Goal: Task Accomplishment & Management: Complete application form

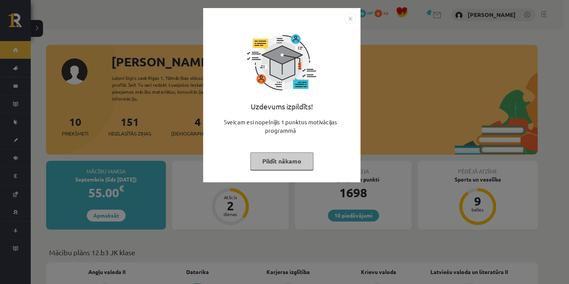
click at [269, 167] on button "Pildīt nākamo" at bounding box center [281, 161] width 63 height 18
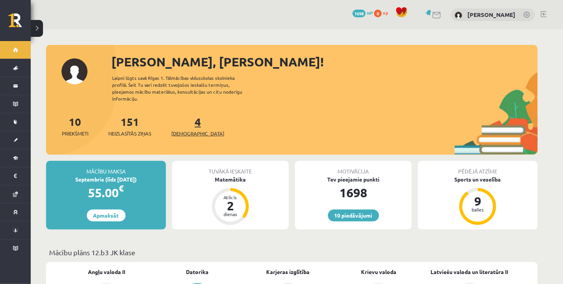
click at [185, 119] on link "4 Ieskaites" at bounding box center [197, 126] width 53 height 23
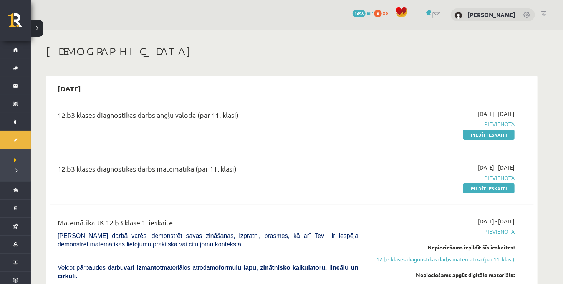
scroll to position [38, 0]
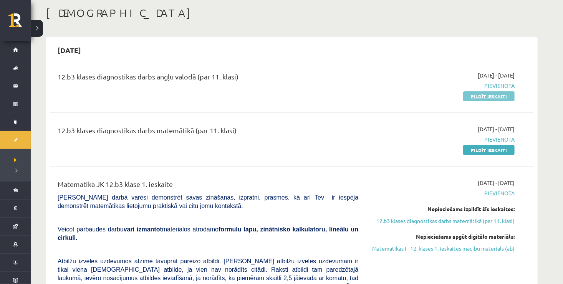
click at [474, 95] on link "Pildīt ieskaiti" at bounding box center [488, 96] width 51 height 10
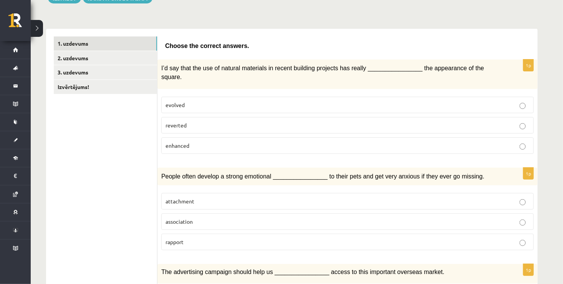
scroll to position [115, 0]
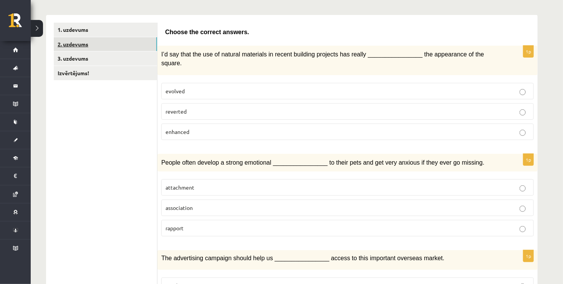
click at [81, 43] on link "2. uzdevums" at bounding box center [105, 44] width 103 height 14
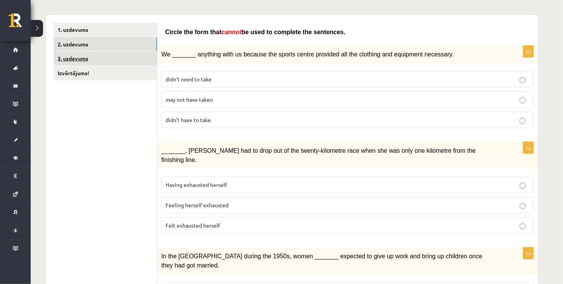
click at [76, 54] on link "3. uzdevums" at bounding box center [105, 58] width 103 height 14
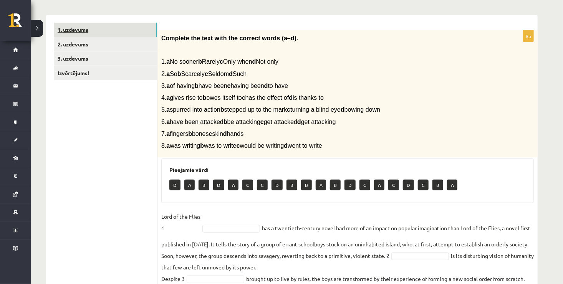
click at [77, 33] on link "1. uzdevums" at bounding box center [105, 30] width 103 height 14
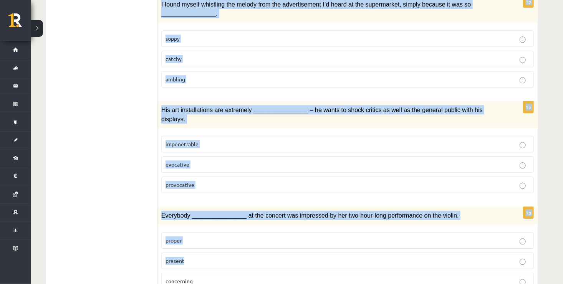
scroll to position [1108, 0]
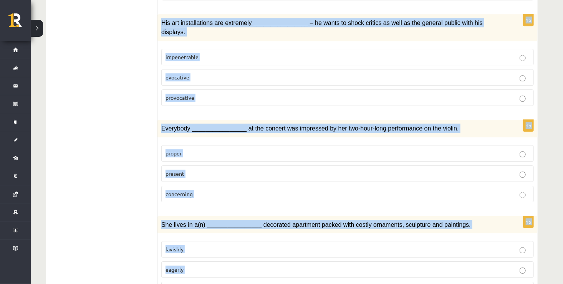
drag, startPoint x: 165, startPoint y: 32, endPoint x: 304, endPoint y: 246, distance: 255.1
copy form "Choose the correct answers. 1p I’d say that the use of natural materials in rec…"
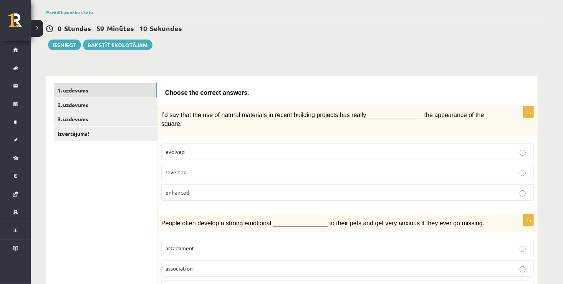
scroll to position [154, 0]
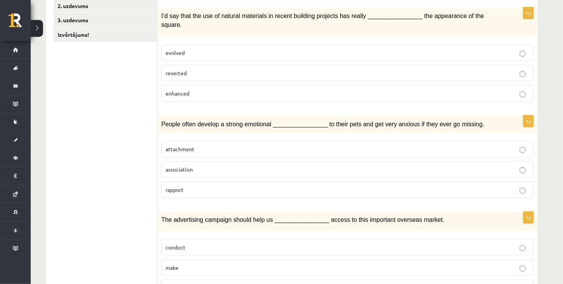
click at [204, 85] on label "enhanced" at bounding box center [347, 93] width 372 height 17
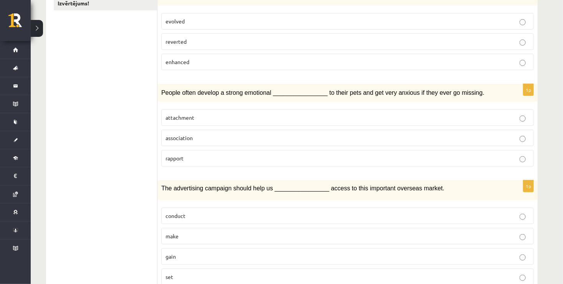
scroll to position [230, 0]
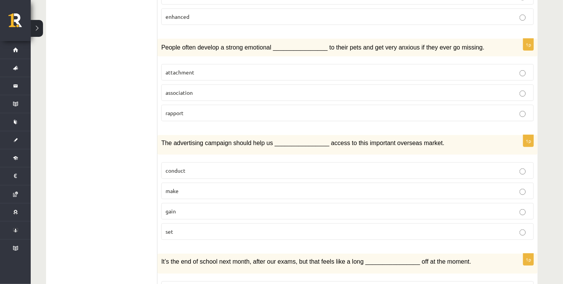
click at [204, 68] on p "attachment" at bounding box center [347, 72] width 364 height 8
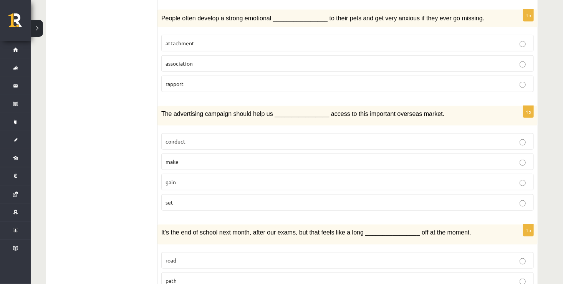
scroll to position [307, 0]
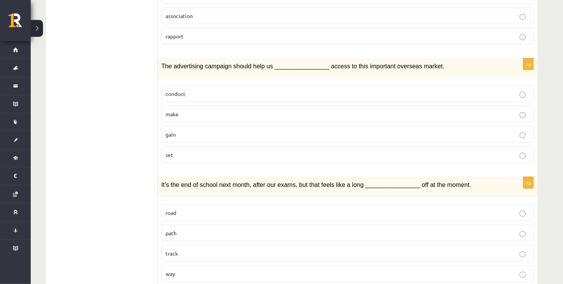
click at [190, 131] on p "gain" at bounding box center [347, 135] width 364 height 8
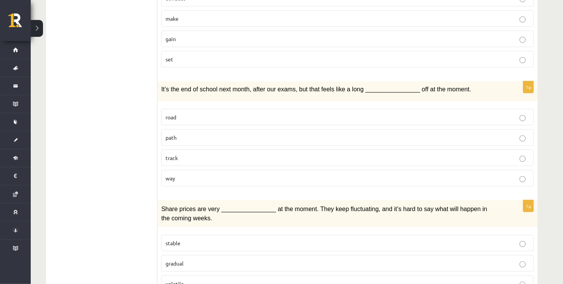
scroll to position [422, 0]
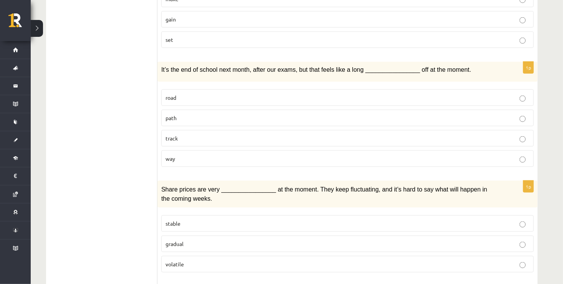
click at [178, 150] on label "way" at bounding box center [347, 158] width 372 height 17
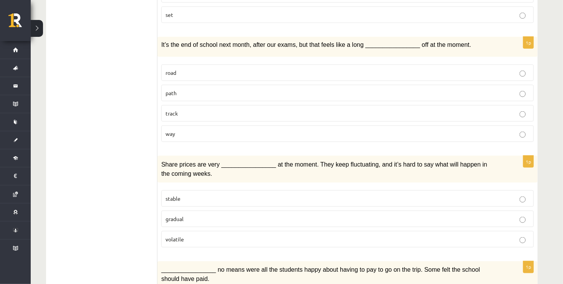
scroll to position [499, 0]
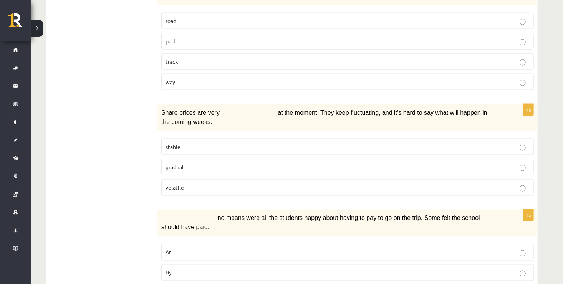
click at [184, 184] on p "volatile" at bounding box center [347, 188] width 364 height 8
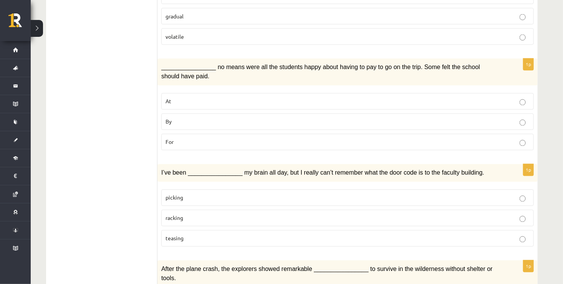
scroll to position [653, 0]
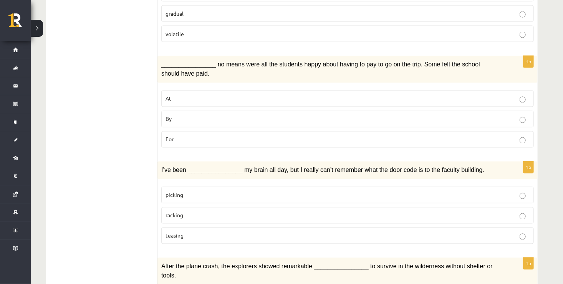
click at [182, 115] on p "By" at bounding box center [347, 119] width 364 height 8
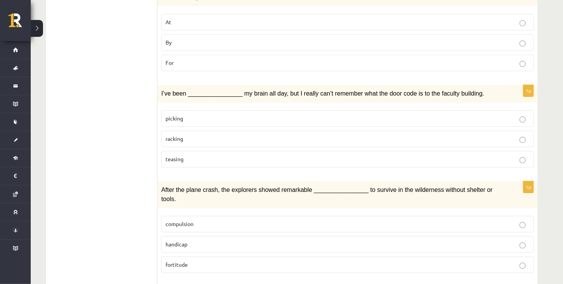
click at [184, 135] on p "racking" at bounding box center [347, 139] width 364 height 8
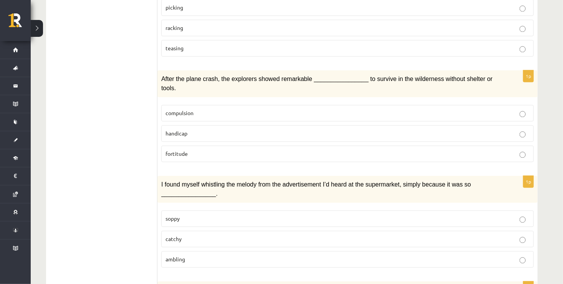
scroll to position [845, 0]
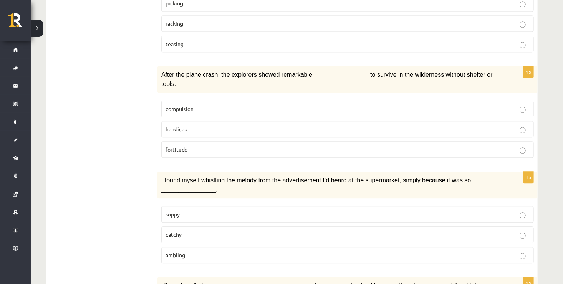
click at [194, 141] on label "fortitude" at bounding box center [347, 149] width 372 height 17
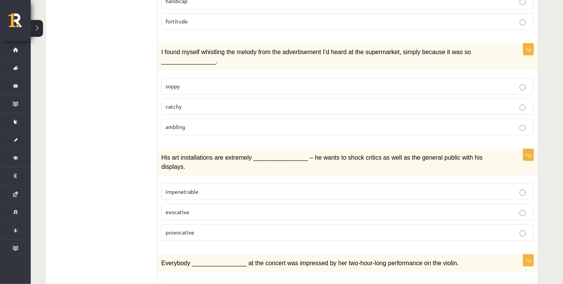
scroll to position [921, 0]
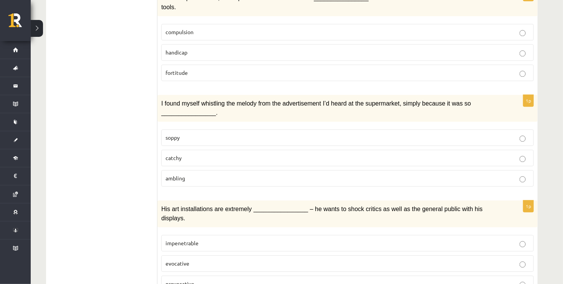
click at [178, 154] on span "catchy" at bounding box center [173, 157] width 16 height 7
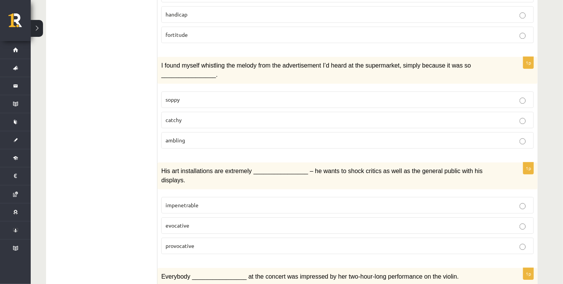
scroll to position [998, 0]
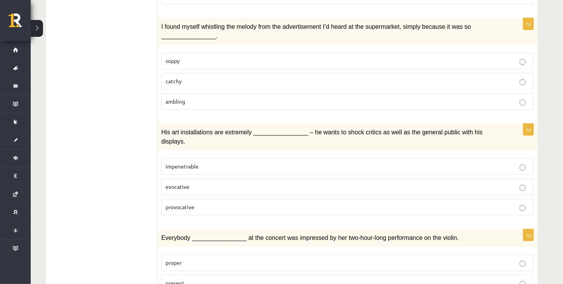
click at [186, 157] on fieldset "impenetrable evocative provocative" at bounding box center [347, 185] width 372 height 63
click at [187, 199] on label "provocative" at bounding box center [347, 207] width 372 height 17
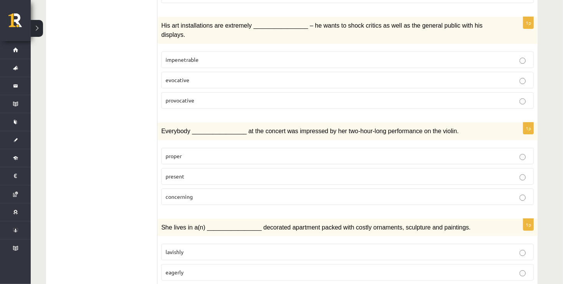
scroll to position [1108, 0]
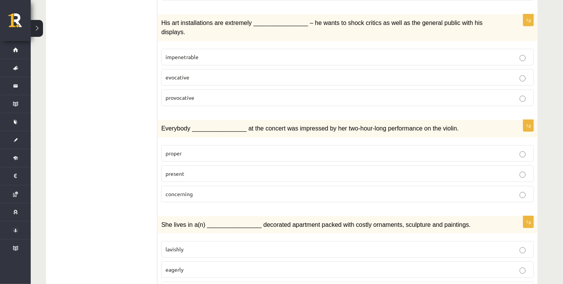
click at [189, 170] on p "present" at bounding box center [347, 174] width 364 height 8
click at [188, 245] on p "lavishly" at bounding box center [347, 249] width 364 height 8
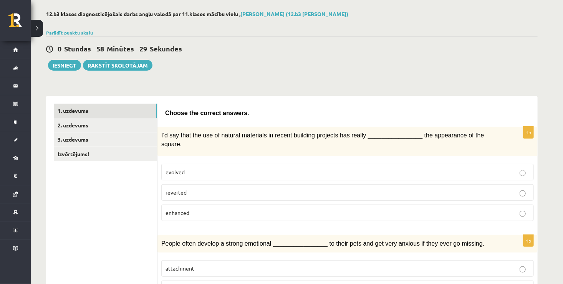
scroll to position [0, 0]
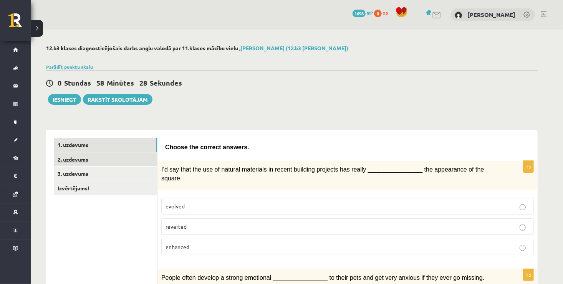
click at [88, 160] on link "2. uzdevums" at bounding box center [105, 159] width 103 height 14
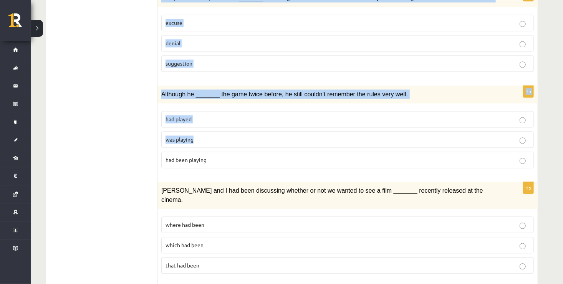
scroll to position [842, 0]
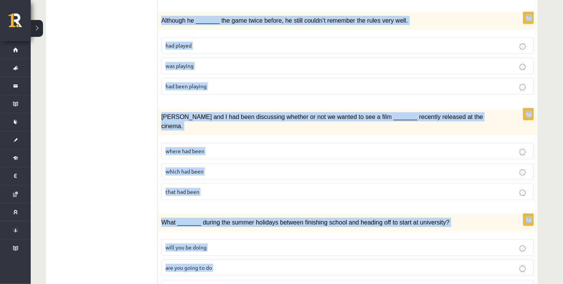
drag, startPoint x: 166, startPoint y: 33, endPoint x: 330, endPoint y: 260, distance: 279.6
copy form "Circle the form that cannot be used to complete the sentences. 1p We _______ an…"
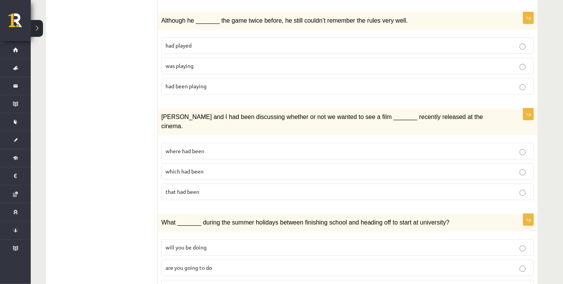
drag, startPoint x: 139, startPoint y: 106, endPoint x: 125, endPoint y: 119, distance: 19.6
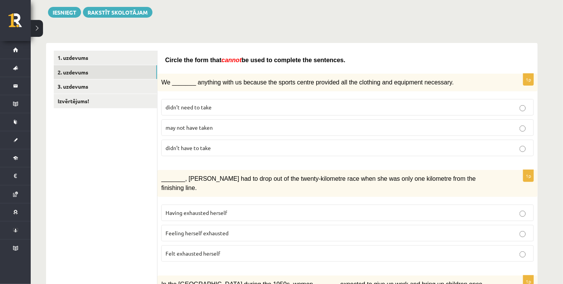
scroll to position [115, 0]
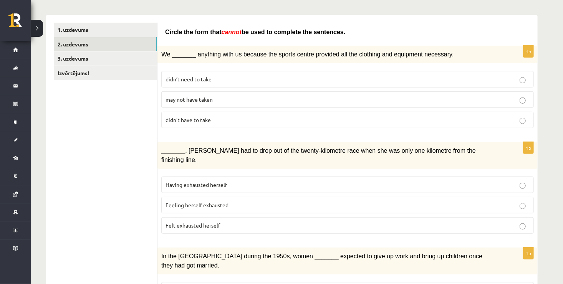
click at [189, 106] on label "may not have taken" at bounding box center [347, 99] width 372 height 17
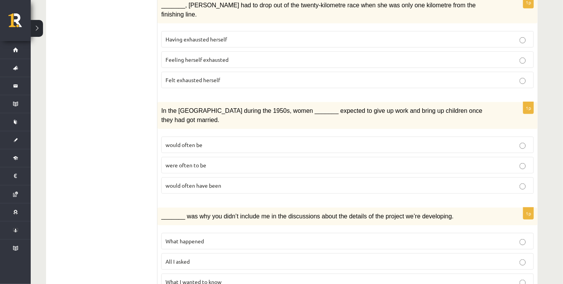
scroll to position [269, 0]
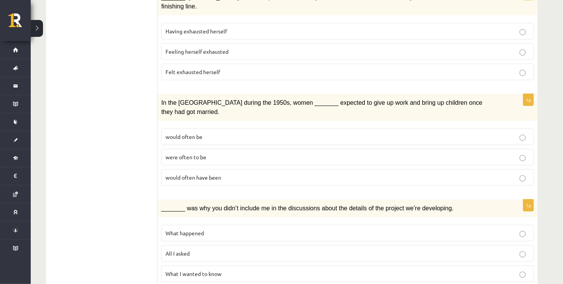
click at [191, 68] on span "Felt exhausted herself" at bounding box center [192, 71] width 55 height 7
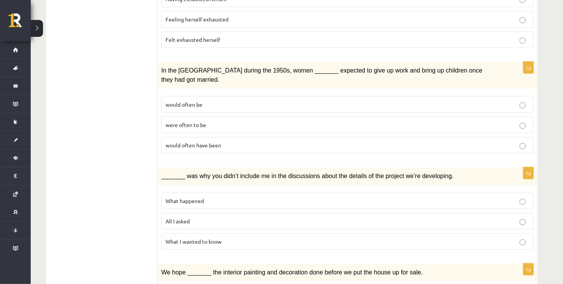
scroll to position [346, 0]
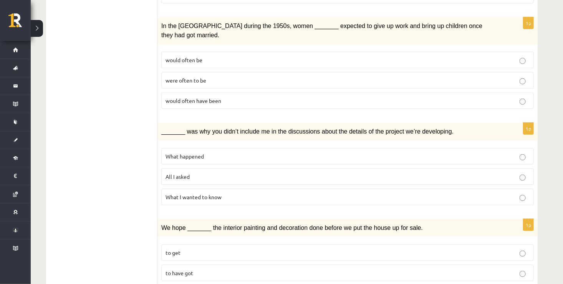
click at [195, 93] on label "would often have been" at bounding box center [347, 101] width 372 height 17
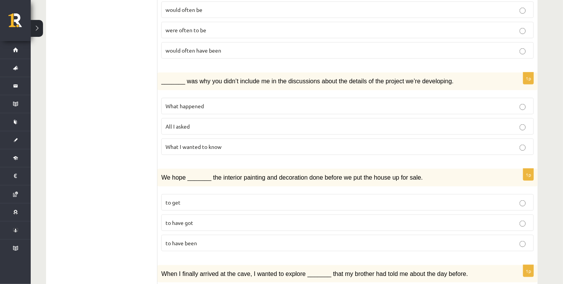
scroll to position [422, 0]
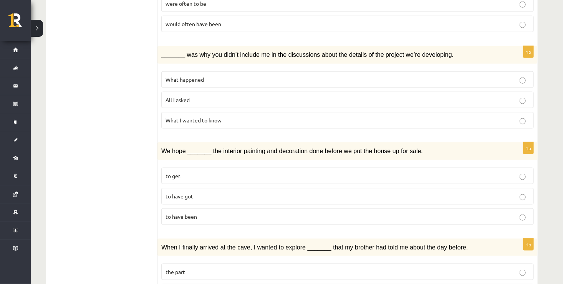
click at [188, 96] on span "All I asked" at bounding box center [177, 99] width 24 height 7
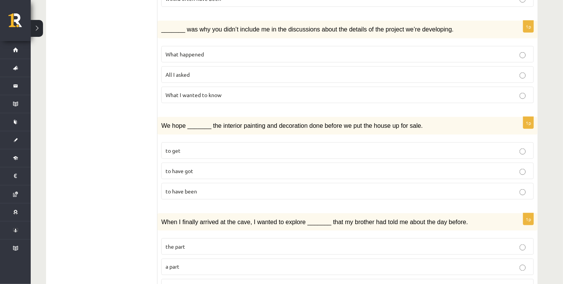
scroll to position [461, 0]
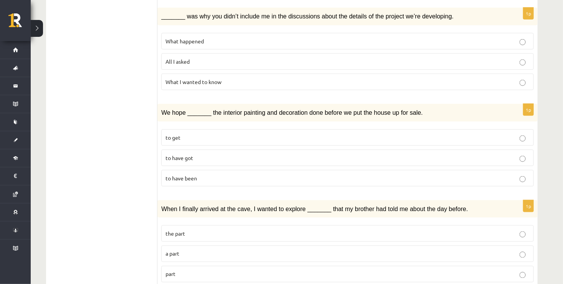
click at [190, 175] on span "to have been" at bounding box center [180, 178] width 31 height 7
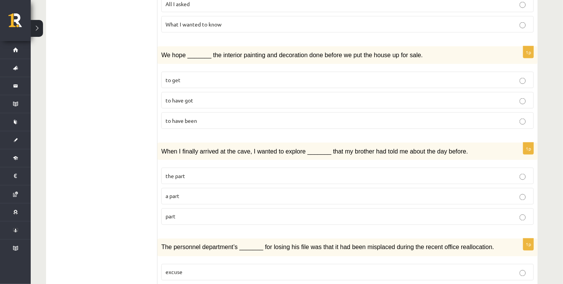
scroll to position [537, 0]
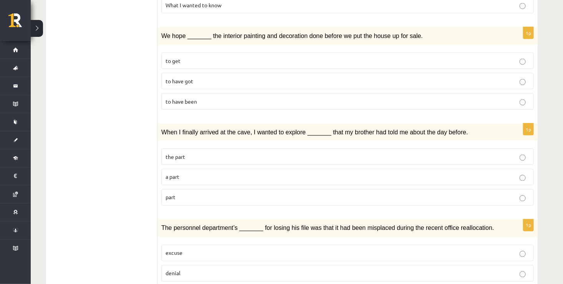
drag, startPoint x: 189, startPoint y: 149, endPoint x: 188, endPoint y: 160, distance: 10.8
click at [188, 159] on fieldset "the part a part part" at bounding box center [347, 176] width 372 height 63
drag, startPoint x: 188, startPoint y: 160, endPoint x: 184, endPoint y: 172, distance: 12.5
click at [184, 193] on p "part" at bounding box center [347, 197] width 364 height 8
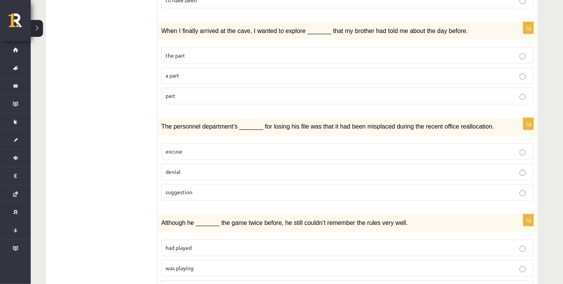
scroll to position [653, 0]
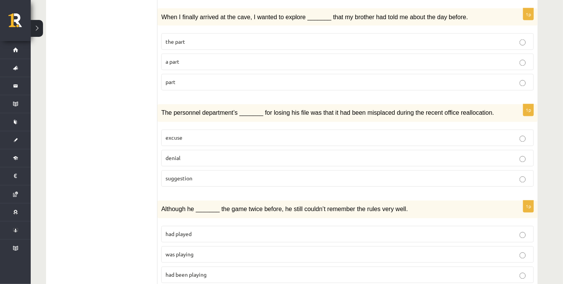
click at [181, 154] on p "denial" at bounding box center [347, 158] width 364 height 8
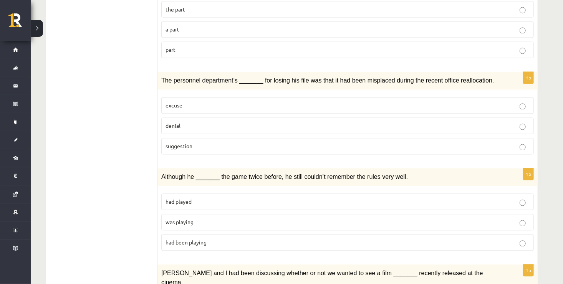
scroll to position [729, 0]
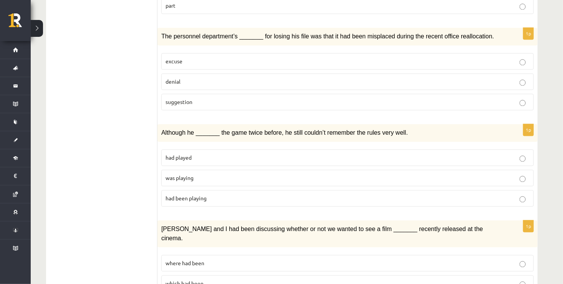
click at [181, 170] on label "was playing" at bounding box center [347, 178] width 372 height 17
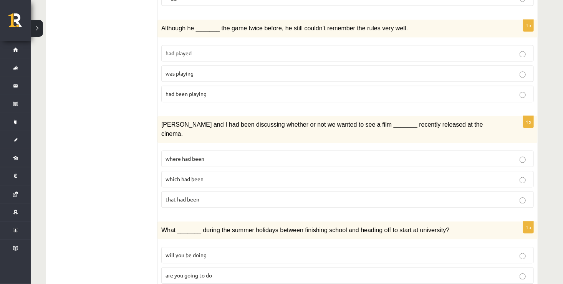
scroll to position [842, 0]
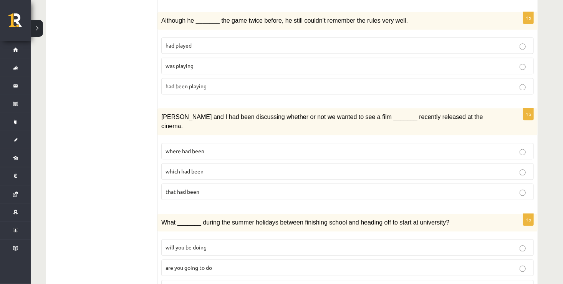
click at [186, 143] on label "where had been" at bounding box center [347, 151] width 372 height 17
click at [198, 284] on span "will you have been doing" at bounding box center [195, 287] width 60 height 7
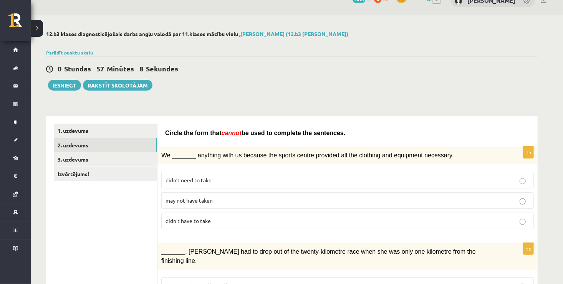
scroll to position [0, 0]
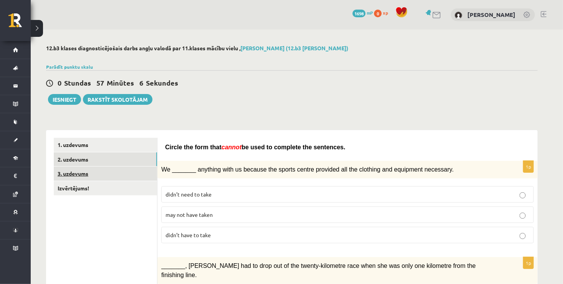
click at [75, 177] on link "3. uzdevums" at bounding box center [105, 174] width 103 height 14
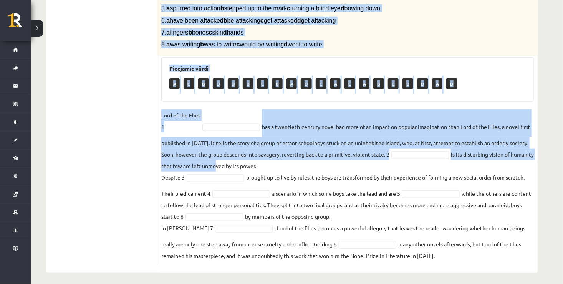
scroll to position [220, 0]
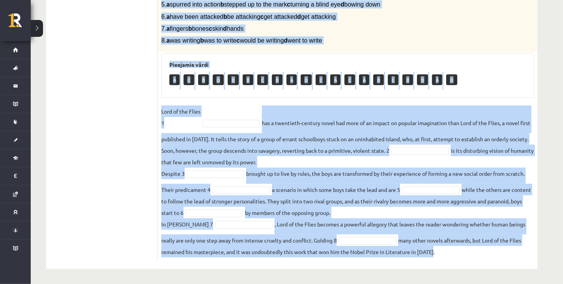
drag, startPoint x: 162, startPoint y: 121, endPoint x: 455, endPoint y: 263, distance: 325.7
click at [455, 263] on div "8p Complete the text with the correct words (a–d). 1. a No sooner b Rarely c On…" at bounding box center [347, 89] width 380 height 359
copy div "Complete the text with the correct words (a–d). 1. a No sooner b Rarely c Only …"
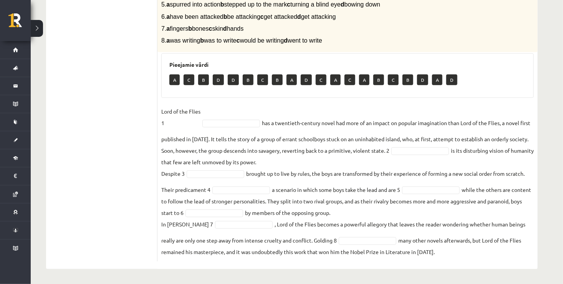
click at [148, 139] on ul "1. uzdevums 2. uzdevums 3. uzdevums Izvērtējums!" at bounding box center [106, 89] width 104 height 344
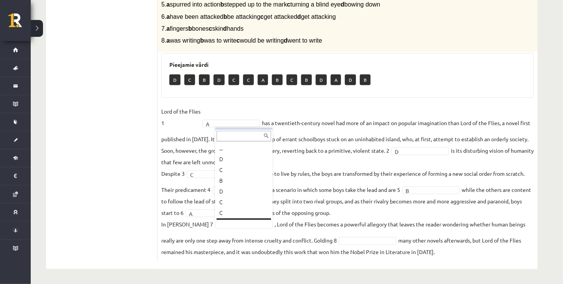
scroll to position [9, 0]
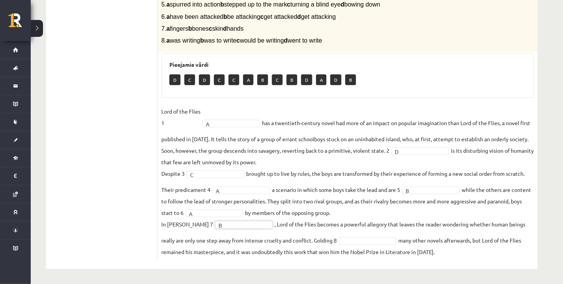
click at [340, 239] on span at bounding box center [367, 240] width 61 height 7
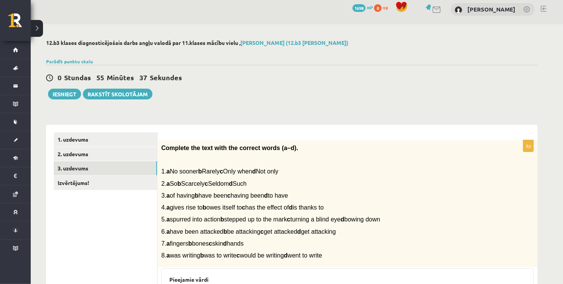
scroll to position [0, 0]
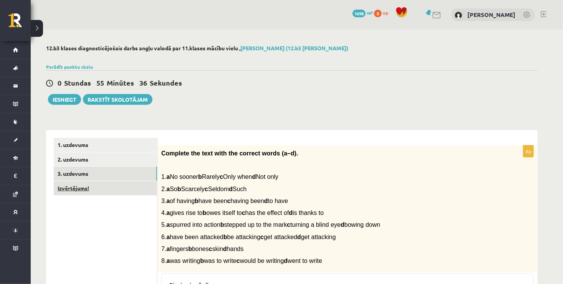
click at [104, 190] on link "Izvērtējums!" at bounding box center [105, 188] width 103 height 14
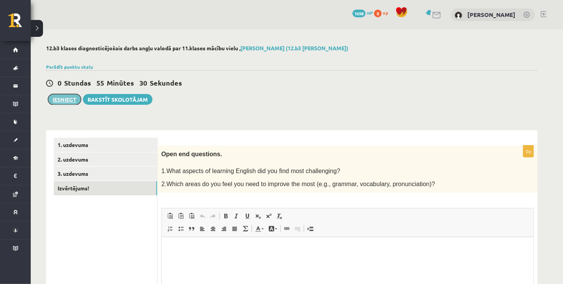
click at [60, 96] on button "Iesniegt" at bounding box center [64, 99] width 33 height 11
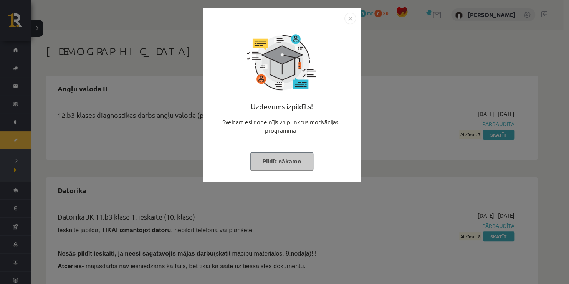
drag, startPoint x: 287, startPoint y: 153, endPoint x: 287, endPoint y: 160, distance: 7.7
click at [287, 154] on button "Pildīt nākamo" at bounding box center [281, 161] width 63 height 18
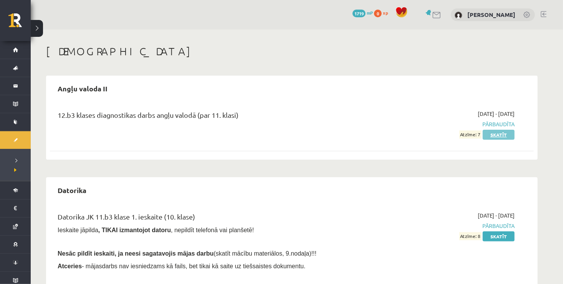
click at [493, 134] on link "Skatīt" at bounding box center [499, 135] width 32 height 10
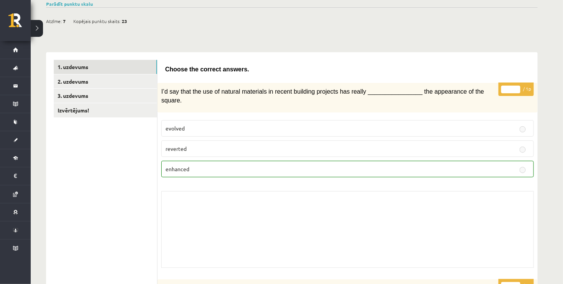
scroll to position [77, 0]
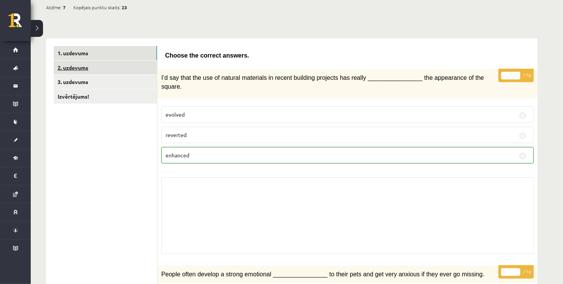
click at [83, 73] on link "2. uzdevums" at bounding box center [105, 68] width 103 height 14
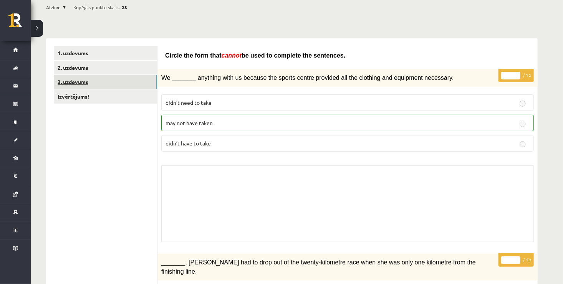
click at [83, 80] on link "3. uzdevums" at bounding box center [105, 82] width 103 height 14
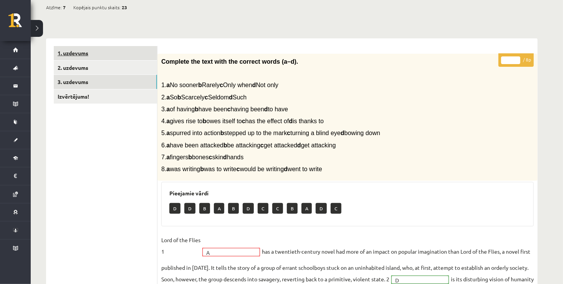
click at [80, 53] on link "1. uzdevums" at bounding box center [105, 53] width 103 height 14
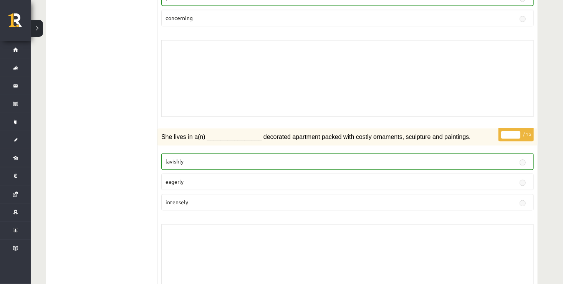
scroll to position [2152, 0]
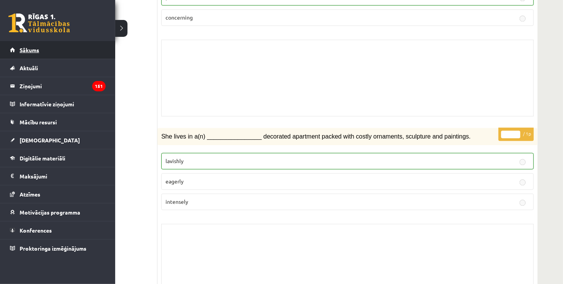
click at [24, 51] on span "Sākums" at bounding box center [30, 49] width 20 height 7
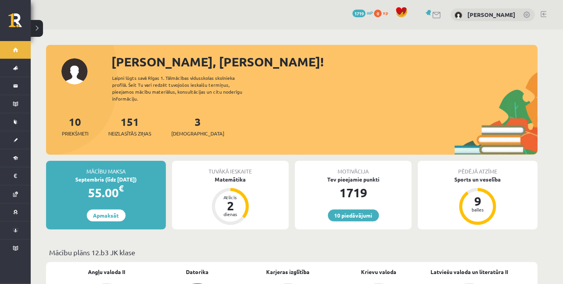
click at [180, 114] on div "3 Ieskaites" at bounding box center [197, 126] width 53 height 24
click at [182, 119] on div "3 Ieskaites" at bounding box center [197, 126] width 53 height 24
click at [183, 119] on link "3 Ieskaites" at bounding box center [197, 126] width 53 height 23
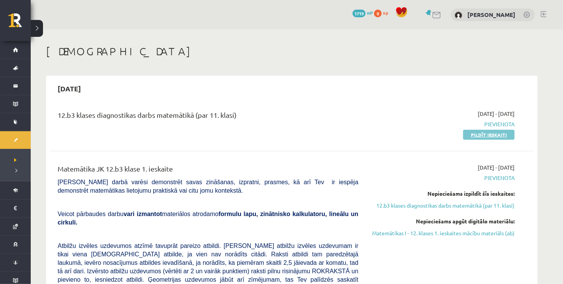
click at [473, 137] on link "Pildīt ieskaiti" at bounding box center [488, 135] width 51 height 10
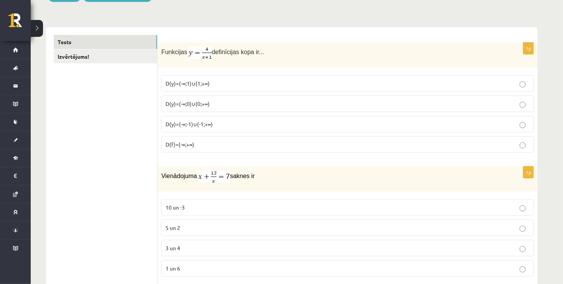
scroll to position [115, 0]
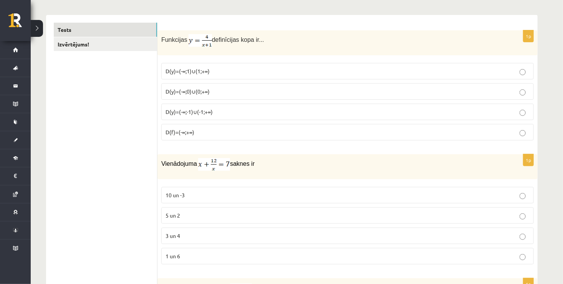
click at [232, 106] on label "D(y)=(-∞;-1)∪(-1;+∞)" at bounding box center [347, 112] width 372 height 17
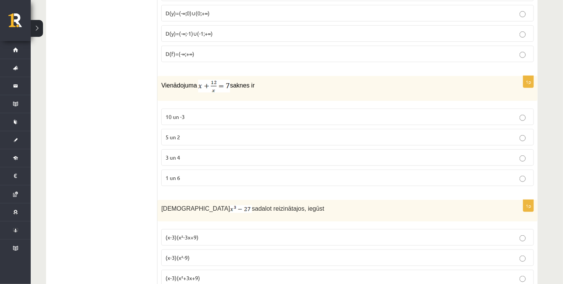
scroll to position [230, 0]
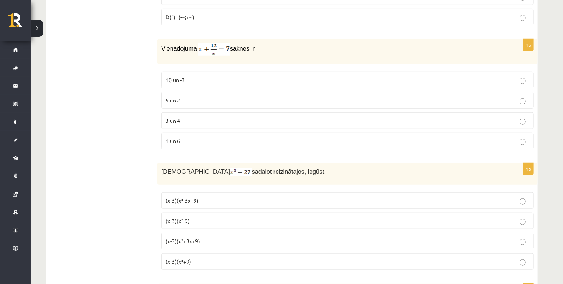
click at [186, 121] on p "3 un 4" at bounding box center [347, 121] width 364 height 8
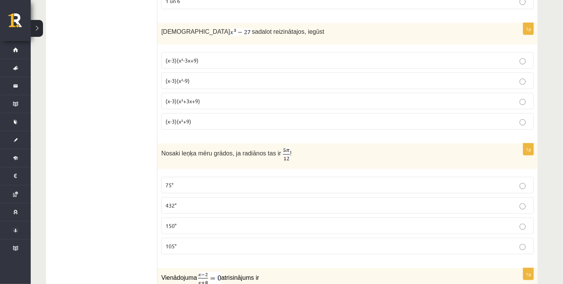
scroll to position [384, 0]
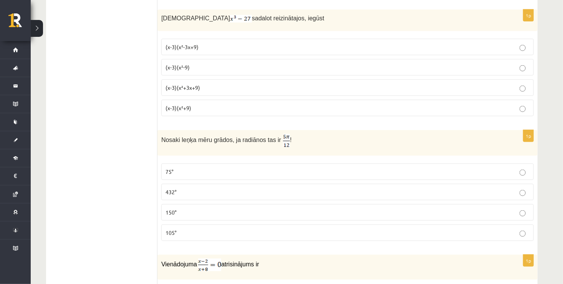
click at [212, 49] on p "(x-3)(x²-3x+9)" at bounding box center [347, 47] width 364 height 8
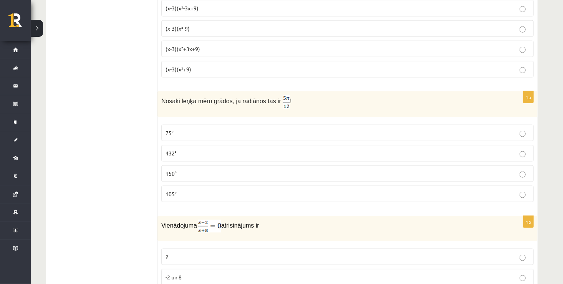
scroll to position [461, 0]
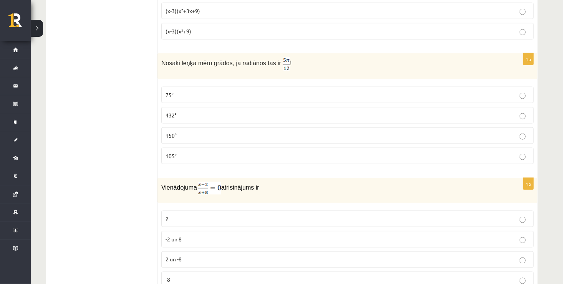
click at [196, 94] on p "75°" at bounding box center [347, 95] width 364 height 8
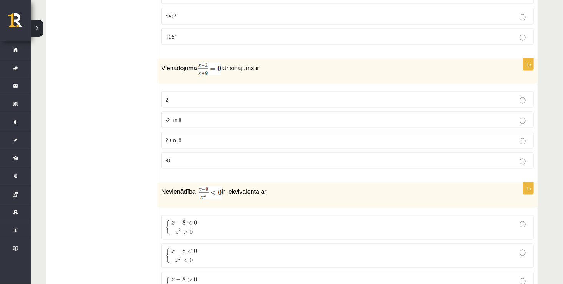
scroll to position [589, 0]
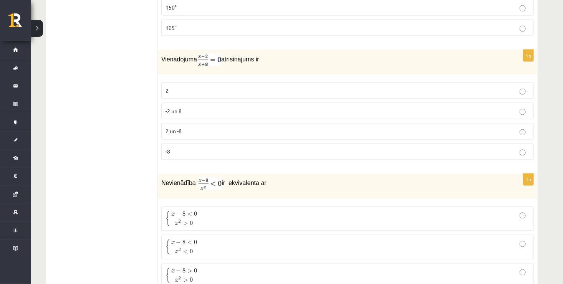
click at [202, 87] on p "2" at bounding box center [347, 91] width 364 height 8
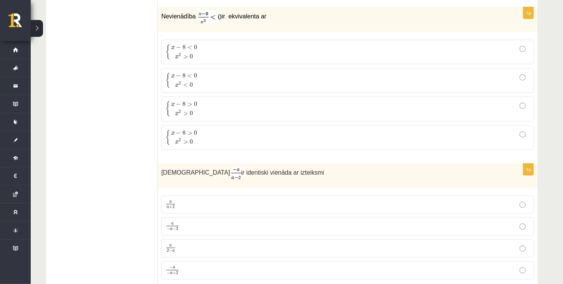
scroll to position [742, 0]
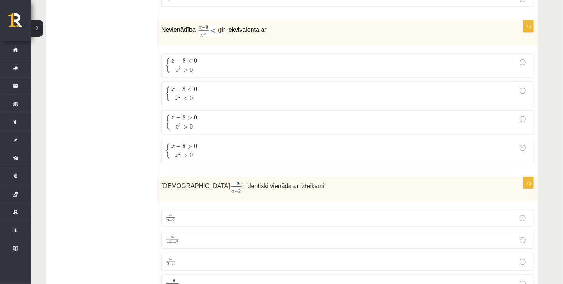
click at [190, 68] on span "0" at bounding box center [191, 70] width 3 height 5
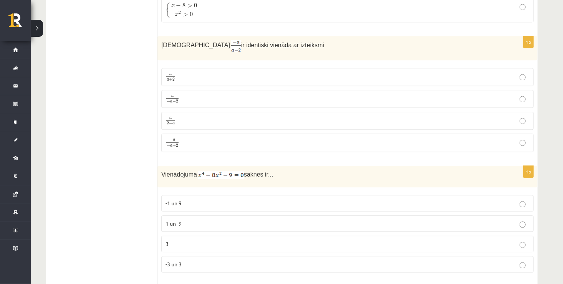
scroll to position [896, 0]
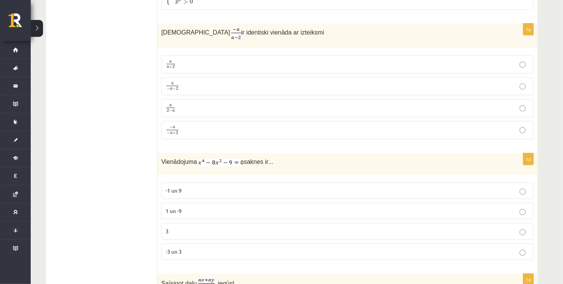
click at [196, 125] on p "− a − a + 2 − a − a + 2" at bounding box center [347, 130] width 364 height 10
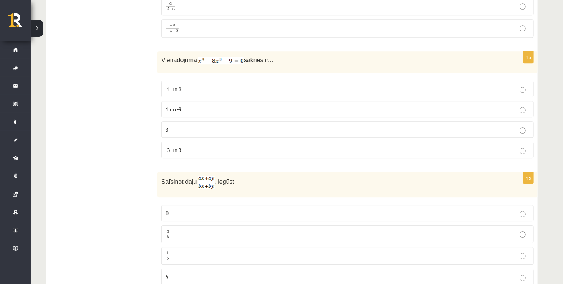
scroll to position [1011, 0]
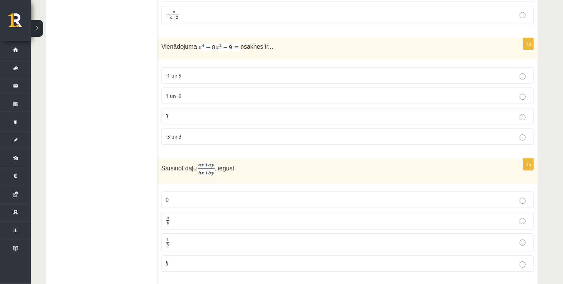
click at [194, 133] on p "-3 un 3" at bounding box center [347, 136] width 364 height 8
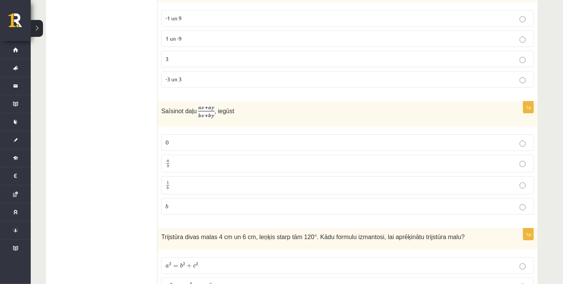
scroll to position [1088, 0]
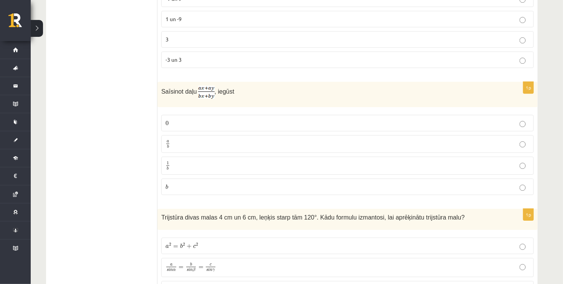
click at [172, 139] on p "a b a b" at bounding box center [347, 144] width 364 height 10
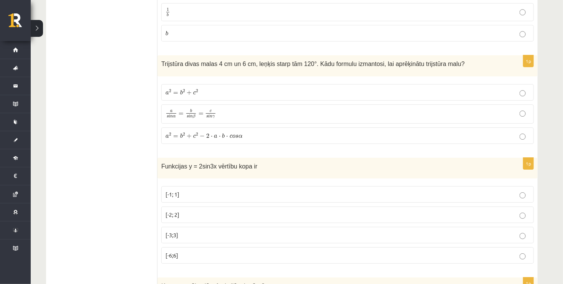
scroll to position [1280, 0]
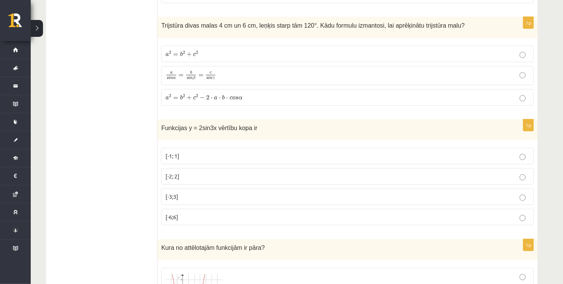
click at [169, 76] on span "i" at bounding box center [170, 77] width 2 height 3
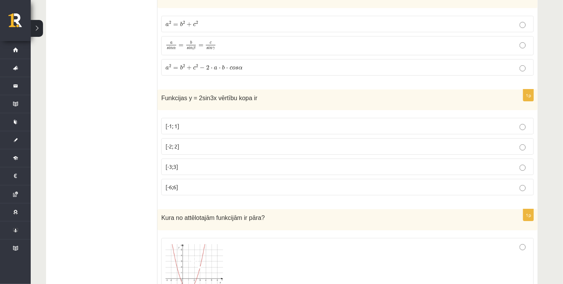
scroll to position [1357, 0]
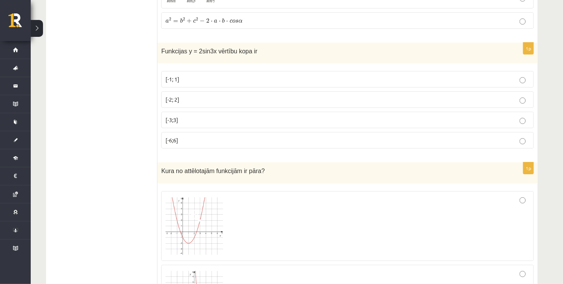
click at [185, 91] on label "[-2; 2]" at bounding box center [347, 99] width 372 height 17
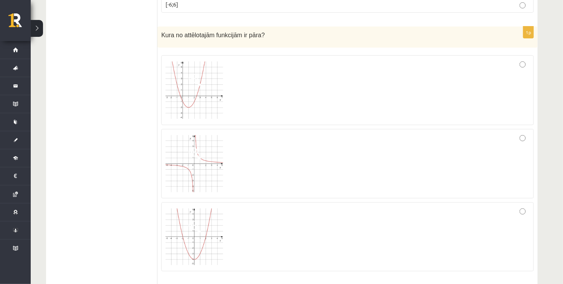
scroll to position [1510, 0]
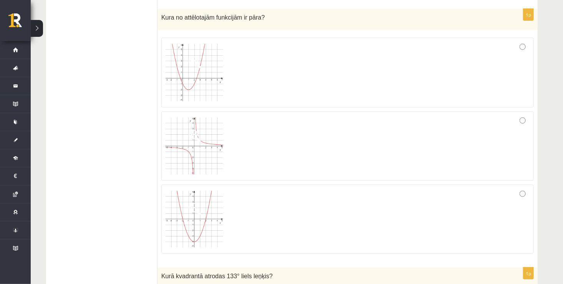
click at [271, 123] on div at bounding box center [347, 146] width 364 height 61
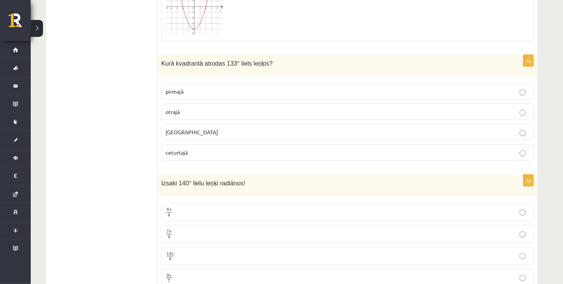
scroll to position [1741, 0]
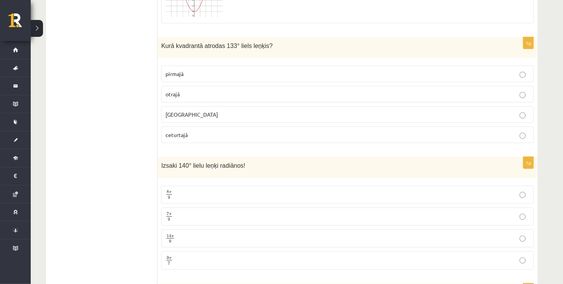
drag, startPoint x: 154, startPoint y: 34, endPoint x: 178, endPoint y: 137, distance: 106.0
drag, startPoint x: 178, startPoint y: 137, endPoint x: 127, endPoint y: 109, distance: 58.1
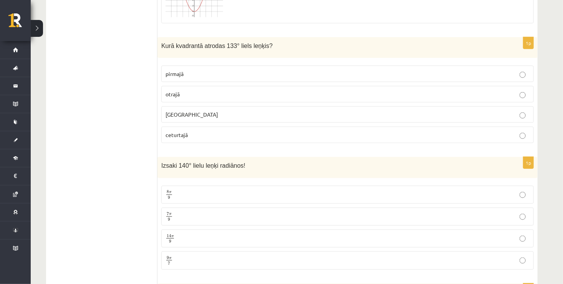
click at [161, 62] on fieldset "pirmajā otrajā trešajā ceturtajā" at bounding box center [347, 104] width 372 height 84
click at [168, 42] on div "Kurā kvadrantā atrodas 133° liels leņķis?" at bounding box center [347, 47] width 380 height 21
click at [167, 45] on div "Kurā kvadrantā atrodas 133° liels leņķis?" at bounding box center [347, 47] width 380 height 21
drag, startPoint x: 163, startPoint y: 35, endPoint x: 167, endPoint y: 44, distance: 9.8
click at [167, 44] on div "Kurā kvadrantā atrodas 133° liels leņķis?" at bounding box center [347, 47] width 380 height 21
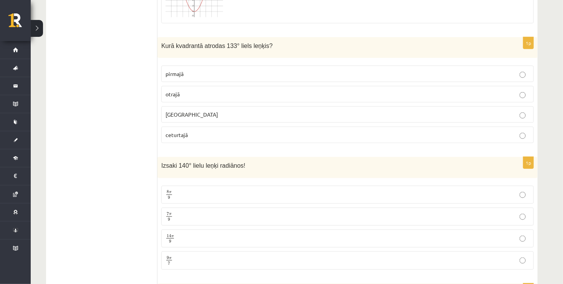
click at [165, 44] on div "Kurā kvadrantā atrodas 133° liels leņķis?" at bounding box center [347, 47] width 380 height 21
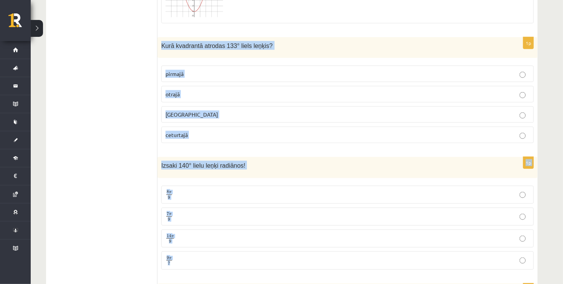
drag, startPoint x: 162, startPoint y: 37, endPoint x: 186, endPoint y: 244, distance: 208.4
copy form "Kurā kvadrantā atrodas 133° liels leņķis? pirmajā otrajā trešajā ceturtajā 1p I…"
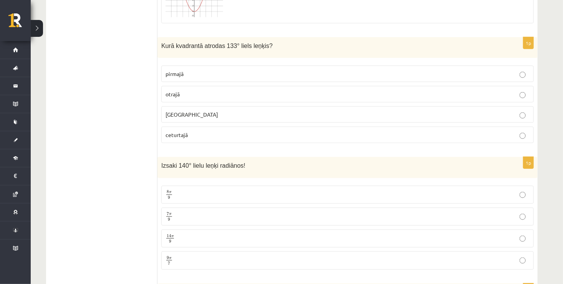
drag, startPoint x: 151, startPoint y: 97, endPoint x: 153, endPoint y: 92, distance: 5.2
click at [175, 91] on span "otrajā" at bounding box center [172, 94] width 14 height 7
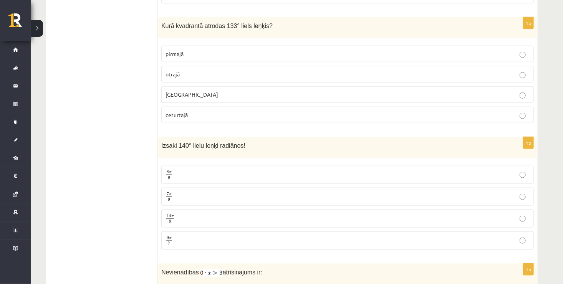
scroll to position [1779, 0]
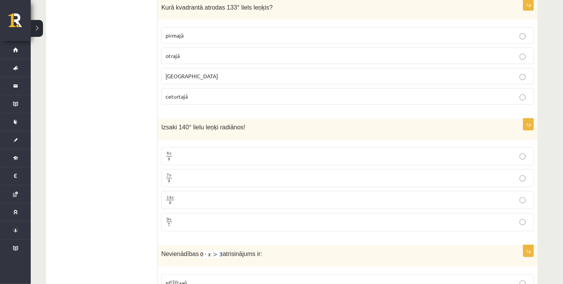
click at [189, 174] on p "7 π 9 7 π 9" at bounding box center [347, 179] width 364 height 10
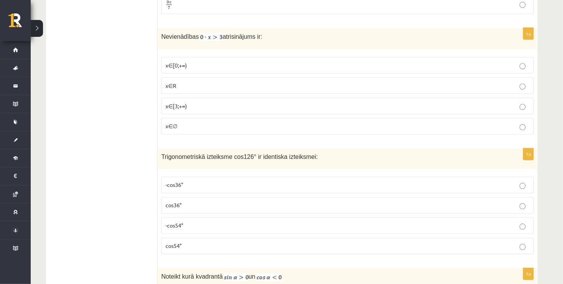
scroll to position [2009, 0]
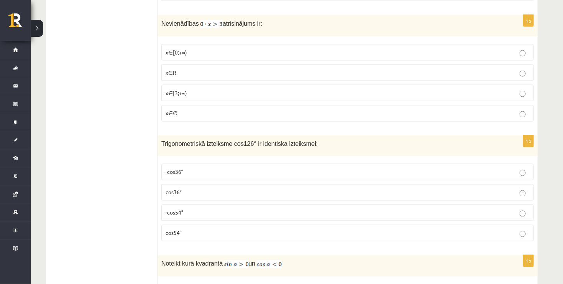
click at [187, 109] on p "x∈∅" at bounding box center [347, 113] width 364 height 8
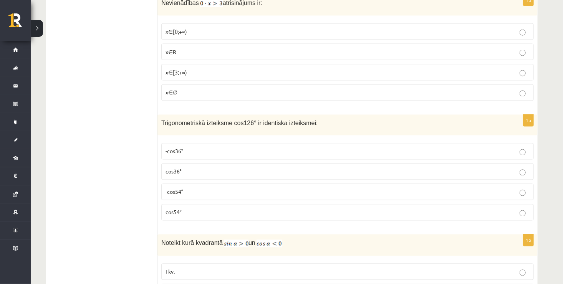
scroll to position [2086, 0]
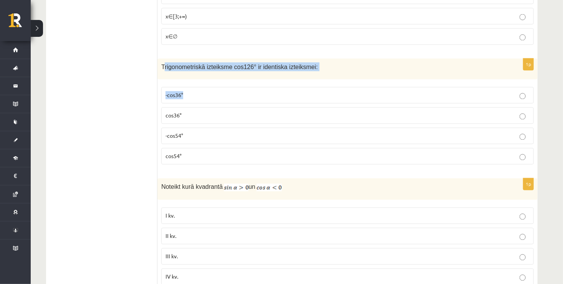
drag, startPoint x: 163, startPoint y: 54, endPoint x: 188, endPoint y: 79, distance: 35.3
click at [188, 79] on div "1p Trigonometriskā izteiksme cos126° ir identiska izteiksmei: -cos36° cos36° -c…" at bounding box center [347, 115] width 380 height 112
drag, startPoint x: 188, startPoint y: 79, endPoint x: 159, endPoint y: 68, distance: 30.4
click at [160, 69] on div "1p Trigonometriskā izteiksme cos126° ir identiska izteiksmei: -cos36° cos36° -c…" at bounding box center [347, 115] width 380 height 112
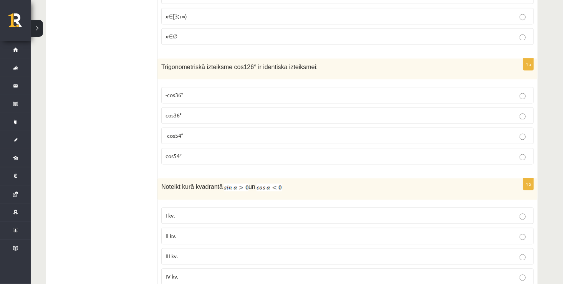
click at [158, 59] on div "Trigonometriskā izteiksme cos126° ir identiska izteiksmei:" at bounding box center [347, 69] width 380 height 21
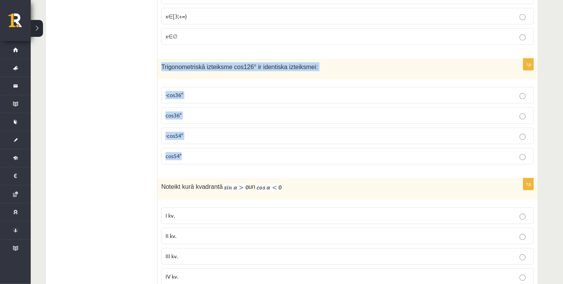
drag, startPoint x: 159, startPoint y: 54, endPoint x: 220, endPoint y: 147, distance: 111.7
click at [220, 147] on div "1p Trigonometriskā izteiksme cos126° ir identiska izteiksmei: -cos36° cos36° -c…" at bounding box center [347, 115] width 380 height 112
copy div "Trigonometriskā izteiksme cos126° ir identiska izteiksmei: -cos36° cos36° -cos5…"
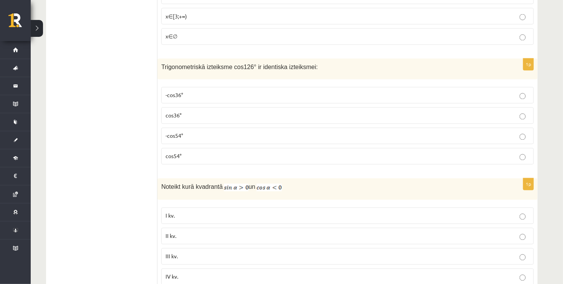
drag, startPoint x: 124, startPoint y: 155, endPoint x: 162, endPoint y: 138, distance: 41.6
click at [183, 132] on p "-cos54°" at bounding box center [347, 136] width 364 height 8
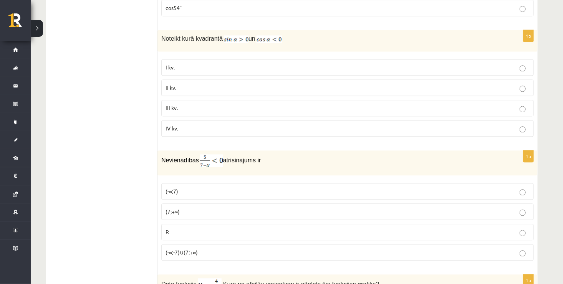
scroll to position [2240, 0]
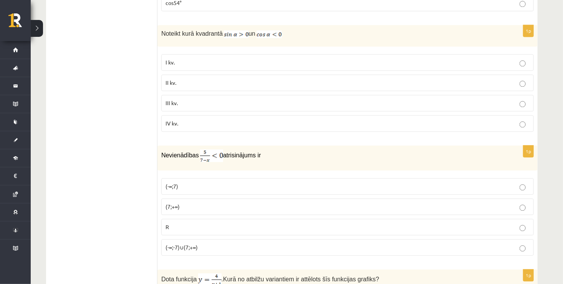
click at [189, 79] on p "II kv." at bounding box center [347, 83] width 364 height 8
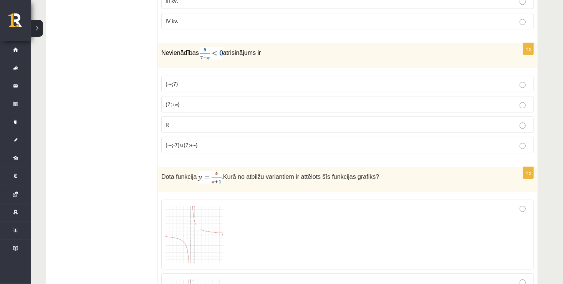
scroll to position [2355, 0]
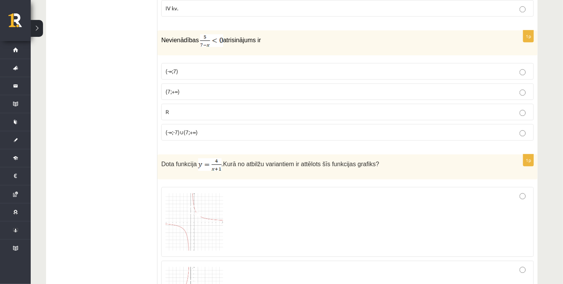
click at [196, 88] on p "(7;+∞)" at bounding box center [347, 92] width 364 height 8
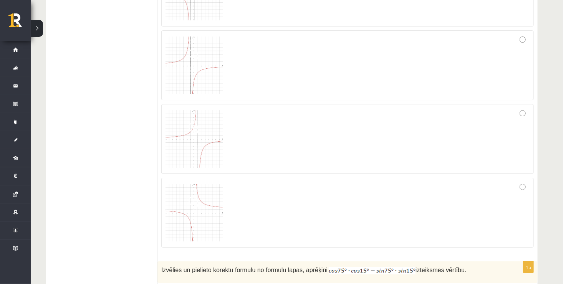
scroll to position [2624, 0]
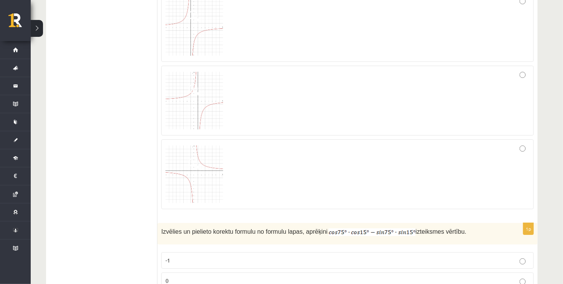
click at [189, 158] on span at bounding box center [195, 164] width 12 height 12
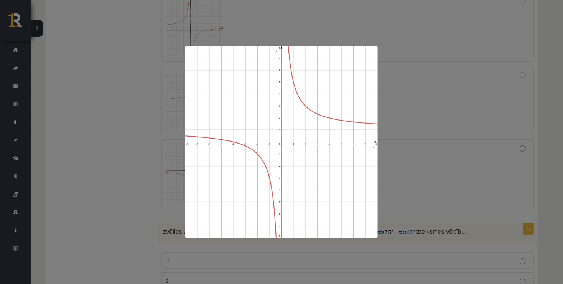
click at [128, 100] on div at bounding box center [281, 142] width 563 height 284
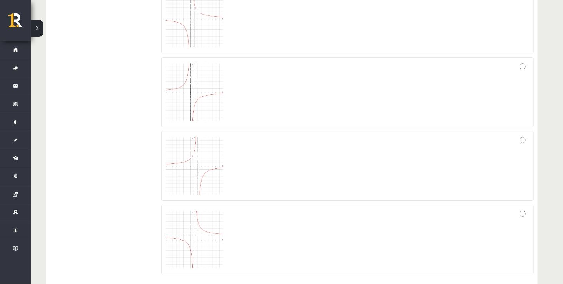
scroll to position [2547, 0]
click at [199, 239] on img at bounding box center [194, 251] width 58 height 58
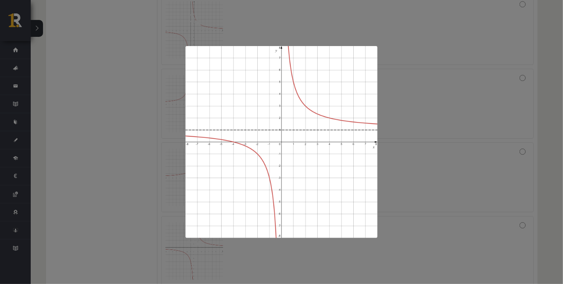
click at [117, 188] on div at bounding box center [281, 142] width 563 height 284
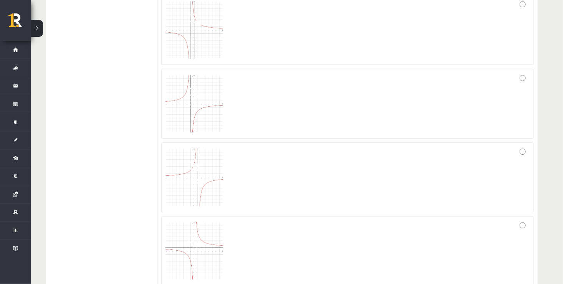
click at [305, 240] on div at bounding box center [347, 250] width 364 height 61
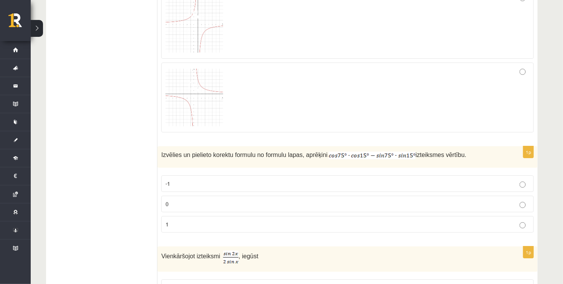
scroll to position [2777, 0]
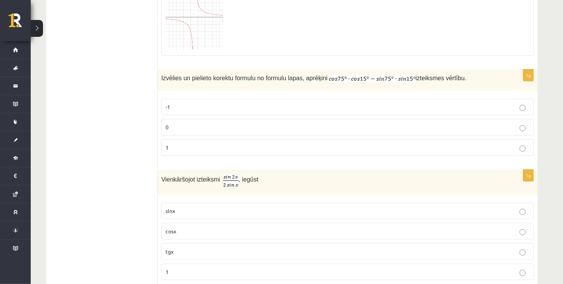
click at [199, 123] on p "0" at bounding box center [347, 127] width 364 height 8
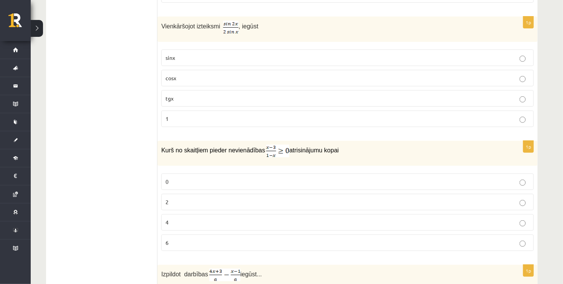
scroll to position [2931, 0]
click at [194, 74] on p "cosx" at bounding box center [347, 78] width 364 height 8
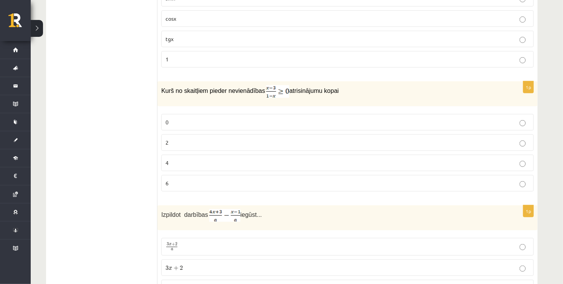
scroll to position [3008, 0]
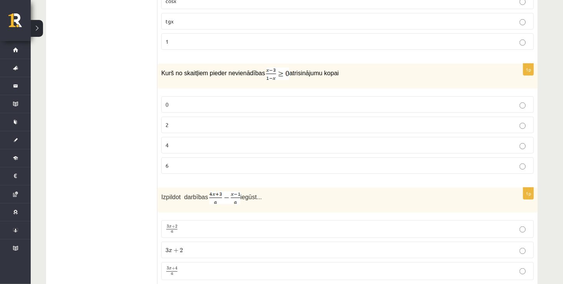
click at [186, 96] on label "0" at bounding box center [347, 104] width 372 height 17
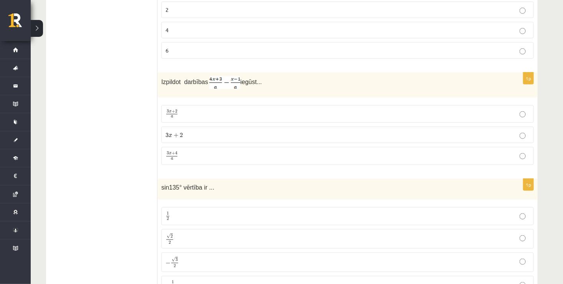
scroll to position [3161, 0]
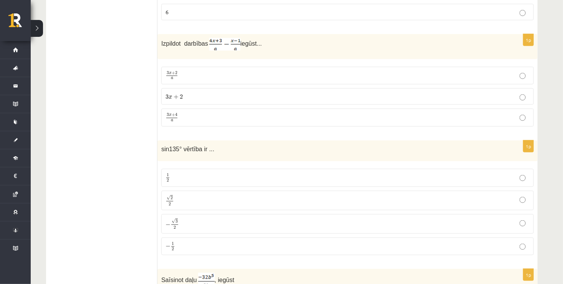
click at [214, 109] on label "3 x + 4 a 3 x + 4 a" at bounding box center [347, 118] width 372 height 18
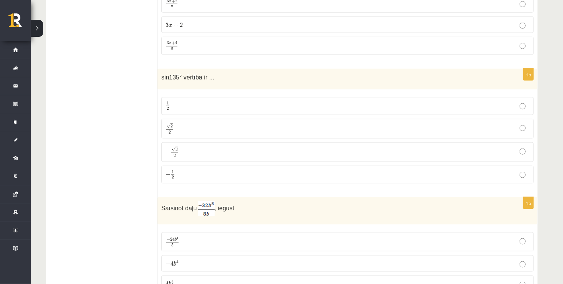
scroll to position [3238, 0]
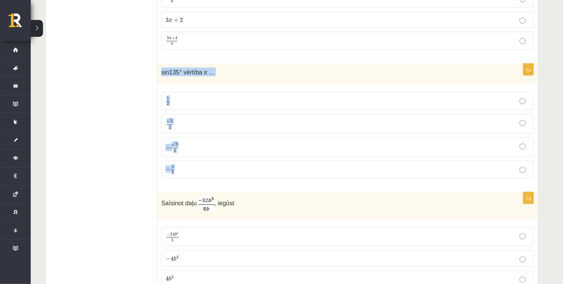
drag, startPoint x: 157, startPoint y: 53, endPoint x: 217, endPoint y: 160, distance: 122.4
click at [217, 160] on div "1p sin135° vērtība ir ... 1 2 1 2 √ 2 2 2 2 − √ 3 2 − 3 2 − 1 2 − 1 2" at bounding box center [347, 124] width 380 height 121
copy div "sin135° vērtība ir ... 1 2 1 2 √ 2 2 2 2 − √ 3 2 − 3 2 − 1 2"
click at [179, 118] on p "√ 2 2 2 2" at bounding box center [347, 123] width 364 height 11
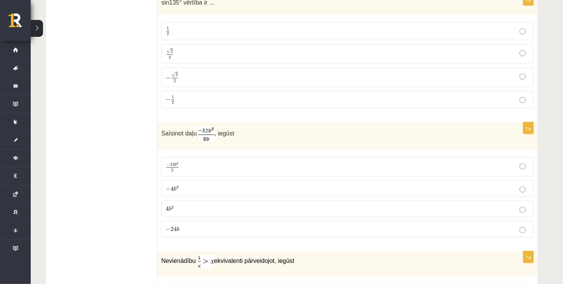
scroll to position [3353, 0]
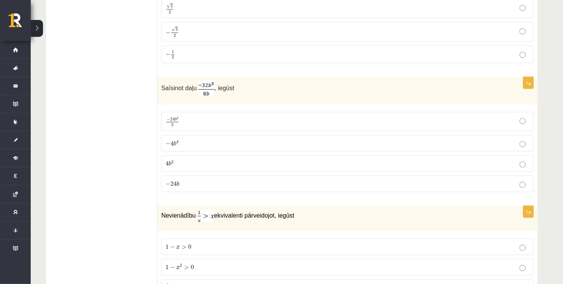
click at [186, 135] on label "− 4 b 4 − 4 b 4" at bounding box center [347, 143] width 372 height 17
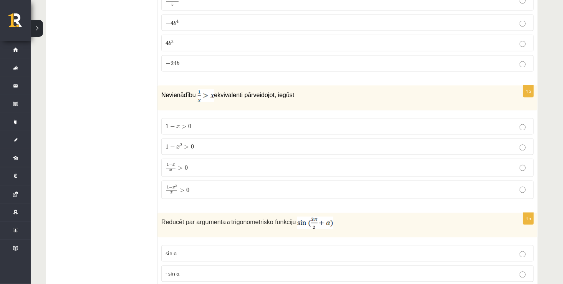
scroll to position [3507, 0]
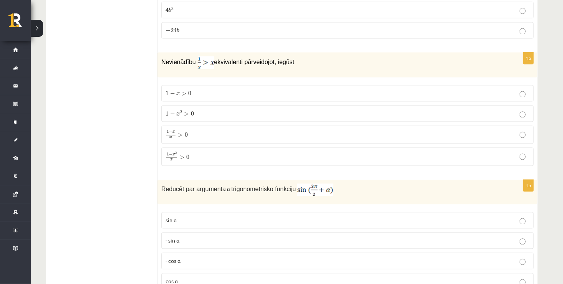
click at [198, 152] on p "1 − x 2 x > 0 1 − x 2 x > 0" at bounding box center [347, 157] width 364 height 10
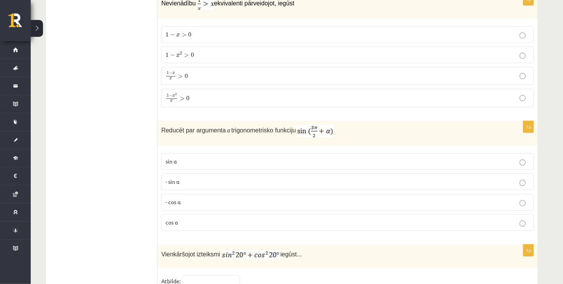
scroll to position [3622, 0]
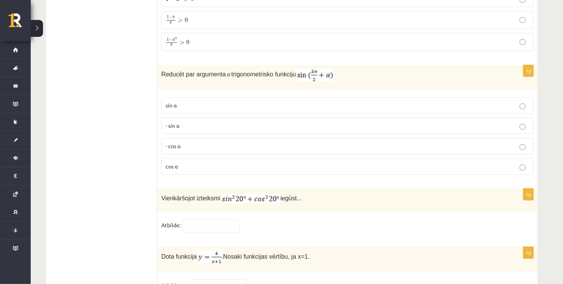
click at [189, 142] on p "- cos ⁡α" at bounding box center [347, 146] width 364 height 8
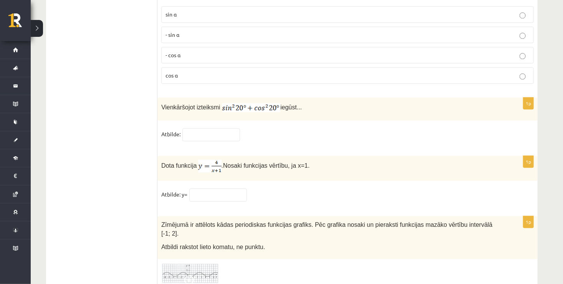
scroll to position [3737, 0]
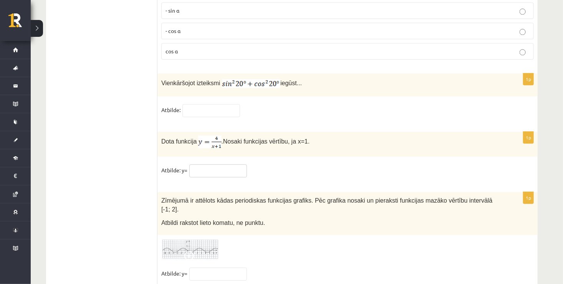
click at [215, 164] on input "text" at bounding box center [218, 170] width 58 height 13
type input "*"
click at [266, 164] on fieldset "Atbilde: y= *" at bounding box center [347, 172] width 372 height 16
click at [226, 104] on input "text" at bounding box center [211, 110] width 58 height 13
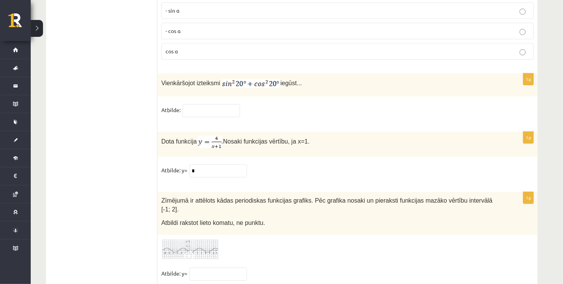
click at [197, 239] on img at bounding box center [190, 249] width 58 height 21
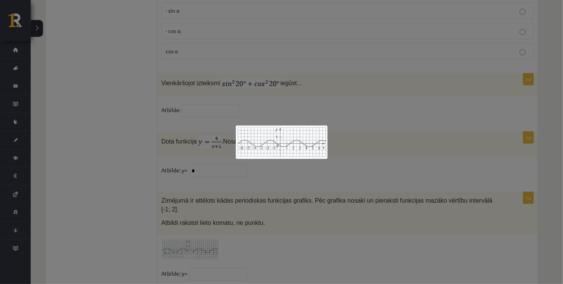
click at [277, 202] on div at bounding box center [281, 142] width 563 height 284
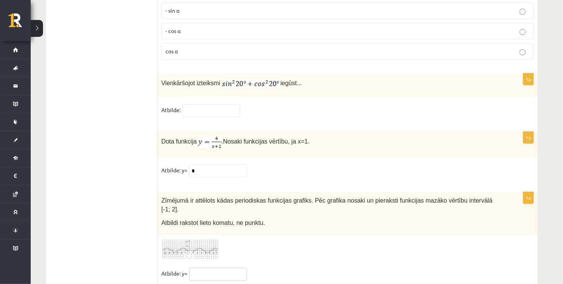
click at [213, 268] on input "text" at bounding box center [218, 274] width 58 height 13
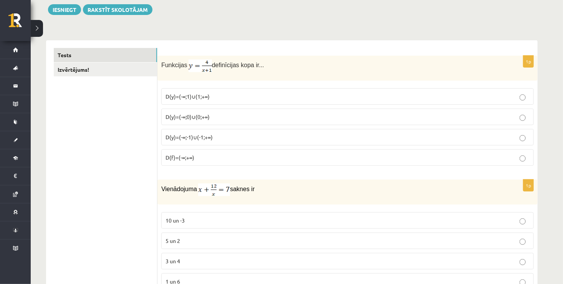
scroll to position [0, 0]
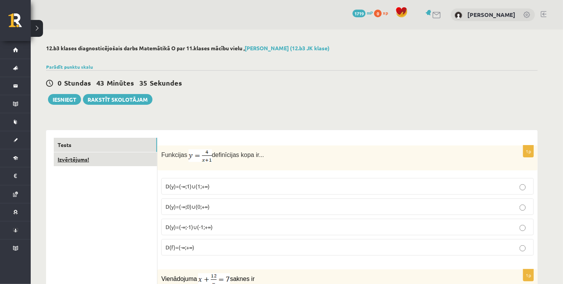
type input "***"
click at [84, 155] on link "Izvērtējums!" at bounding box center [105, 159] width 103 height 14
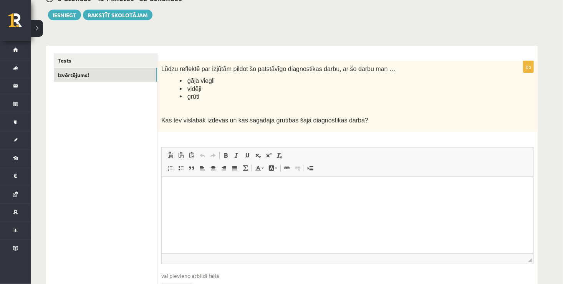
scroll to position [115, 0]
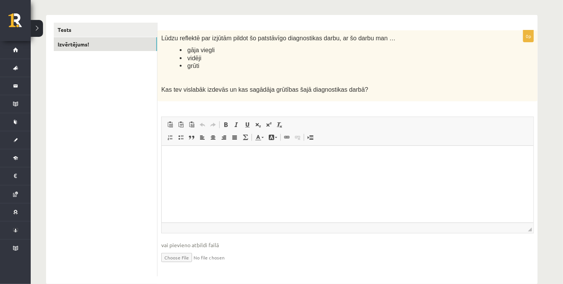
click at [184, 169] on html at bounding box center [347, 157] width 372 height 23
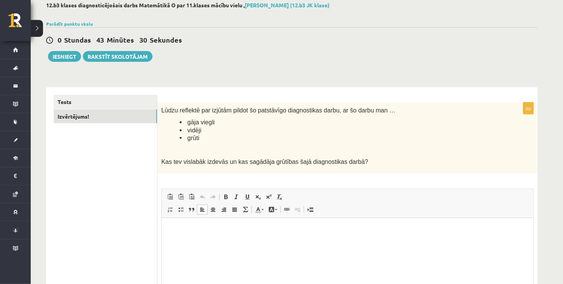
scroll to position [38, 0]
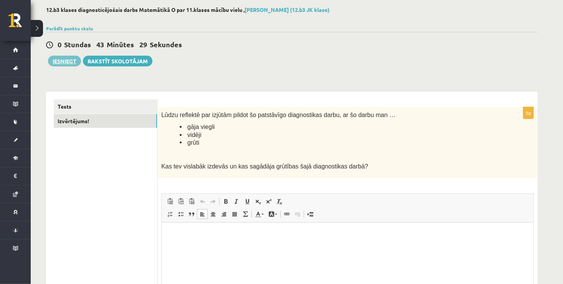
click at [67, 57] on button "Iesniegt" at bounding box center [64, 61] width 33 height 11
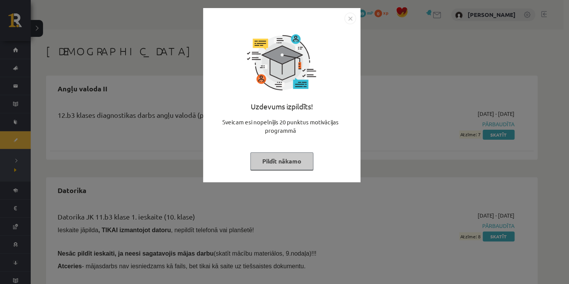
click at [282, 155] on button "Pildīt nākamo" at bounding box center [281, 161] width 63 height 18
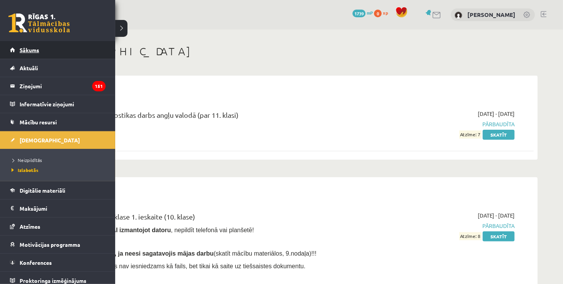
click at [25, 52] on span "Sākums" at bounding box center [30, 49] width 20 height 7
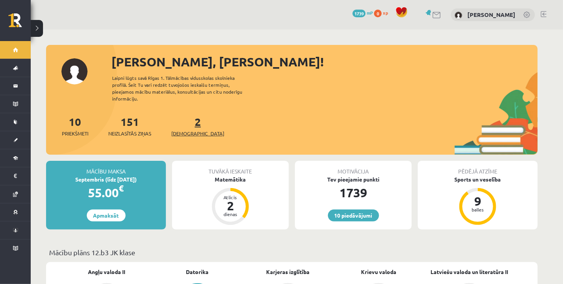
click at [185, 119] on link "2 Ieskaites" at bounding box center [197, 126] width 53 height 23
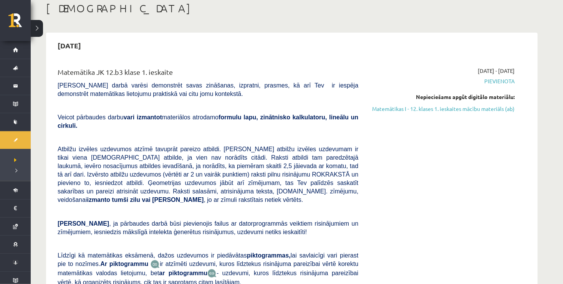
scroll to position [38, 0]
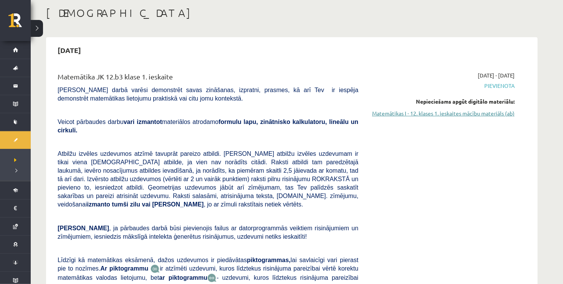
click at [471, 112] on link "Matemātikas I - 12. klases 1. ieskaites mācību materiāls (ab)" at bounding box center [442, 113] width 145 height 8
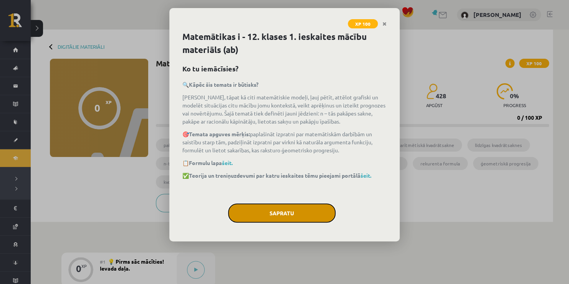
click at [277, 215] on button "Sapratu" at bounding box center [281, 212] width 107 height 19
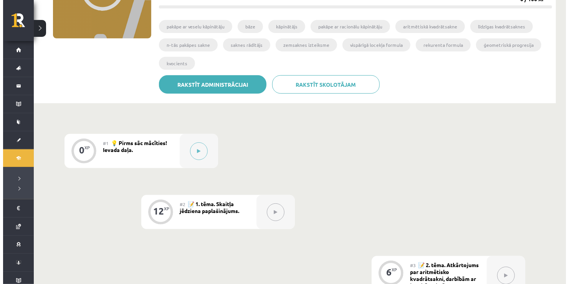
scroll to position [14, 0]
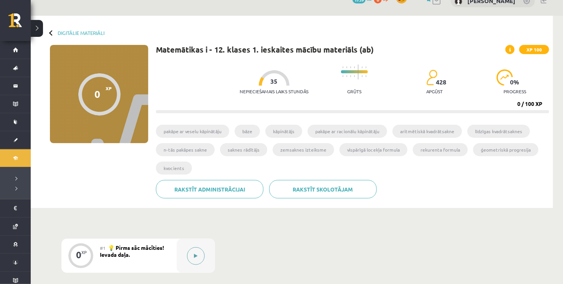
click at [204, 250] on div at bounding box center [196, 256] width 38 height 34
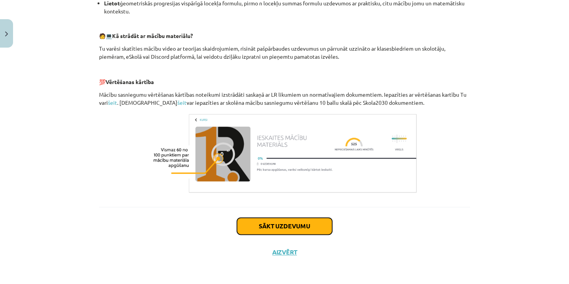
click at [259, 223] on button "Sākt uzdevumu" at bounding box center [284, 226] width 95 height 17
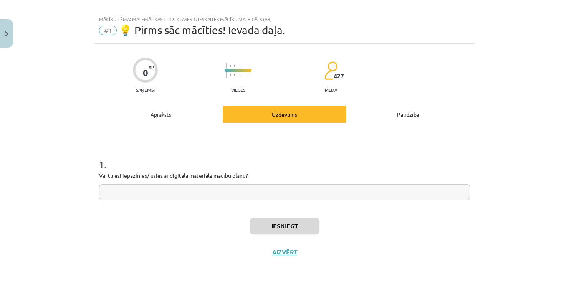
click at [195, 185] on input "text" at bounding box center [284, 192] width 371 height 16
click at [195, 185] on input "**" at bounding box center [284, 192] width 371 height 16
type input "**"
click at [260, 223] on button "Iesniegt" at bounding box center [285, 226] width 70 height 17
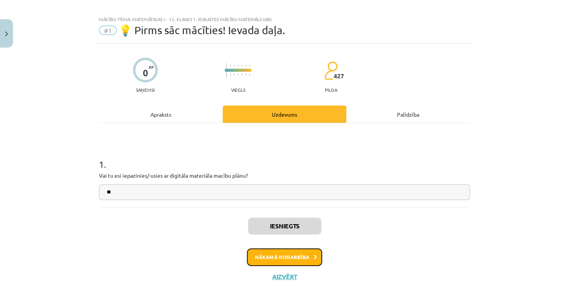
click at [288, 250] on button "Nākamā nodarbība" at bounding box center [284, 257] width 75 height 18
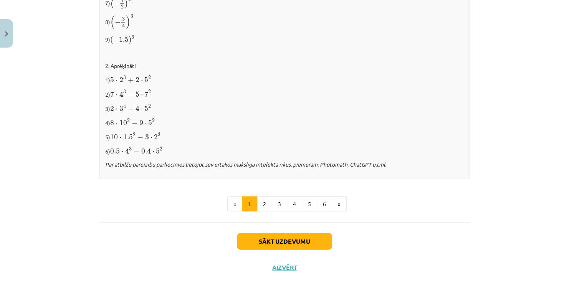
scroll to position [806, 0]
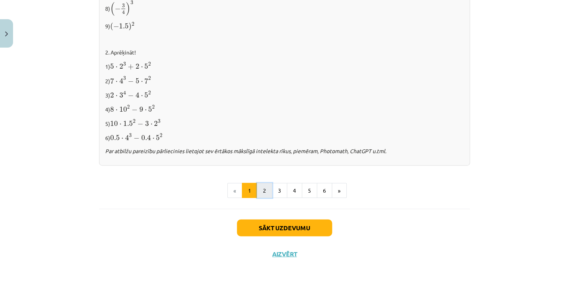
click at [267, 185] on button "2" at bounding box center [264, 190] width 15 height 15
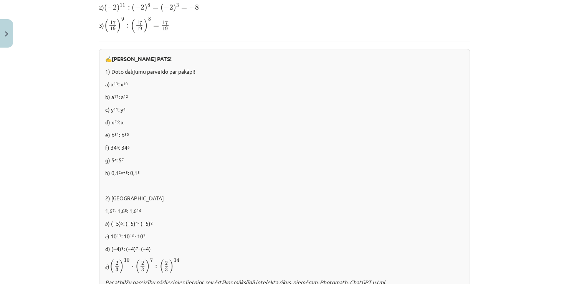
scroll to position [444, 0]
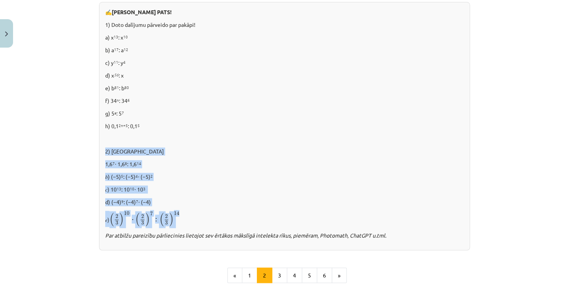
drag, startPoint x: 100, startPoint y: 148, endPoint x: 190, endPoint y: 219, distance: 114.5
click at [190, 219] on div "✍️ [PERSON_NAME] PATS! 1) Doto dalījumu pārveido par pakāpi! a) x 13 : x 10 b) …" at bounding box center [284, 126] width 371 height 248
copy div "2) [GEOGRAPHIC_DATA] 1,6 7 ⋅ 1,6 8 : 1,6 14 𝑏) (−5) 5 : (−5) 4 ⋅ (−5) 2 𝑐) 10 1…"
click at [201, 175] on p "𝑏) (−5) 5 : (−5) 4 ⋅ (−5) 2" at bounding box center [284, 177] width 359 height 8
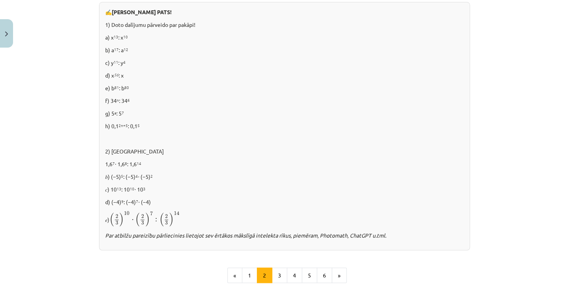
scroll to position [483, 0]
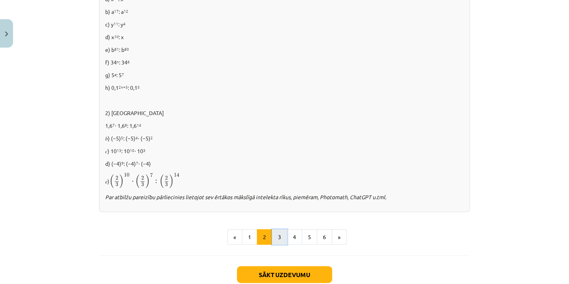
click at [277, 233] on button "3" at bounding box center [279, 236] width 15 height 15
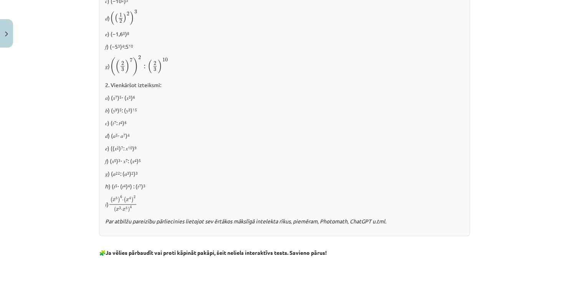
scroll to position [291, 0]
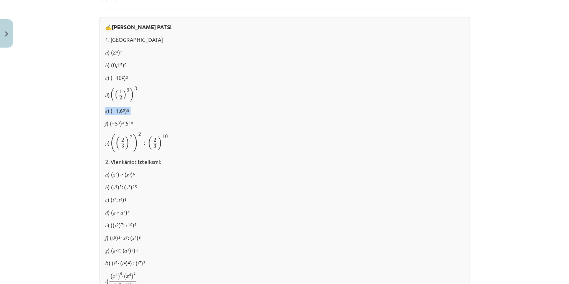
drag, startPoint x: 102, startPoint y: 110, endPoint x: 133, endPoint y: 110, distance: 31.1
click at [133, 110] on p "𝑒) (−1,6 0 ) 8" at bounding box center [284, 111] width 359 height 8
copy p "𝑒) (−1,6 0 ) 8"
click at [234, 155] on div "✍️ [PERSON_NAME] PATS! 1. [GEOGRAPHIC_DATA] 𝑎) (2 4 ) 2 𝑏) (0,1 5 ) 0 𝑐) (−10 2…" at bounding box center [284, 165] width 371 height 296
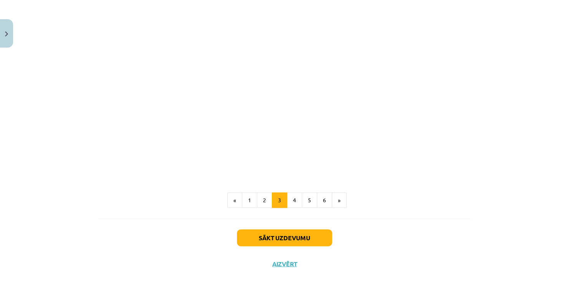
scroll to position [675, 0]
click at [291, 196] on button "4" at bounding box center [294, 199] width 15 height 15
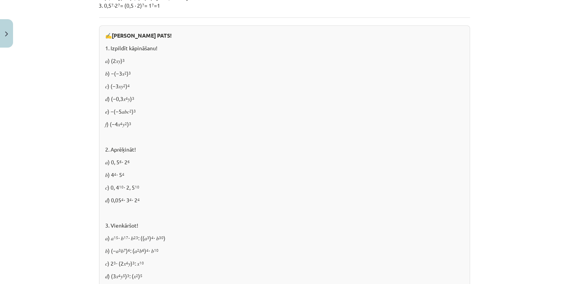
scroll to position [307, 0]
